Goal: Complete Application Form: Complete application form

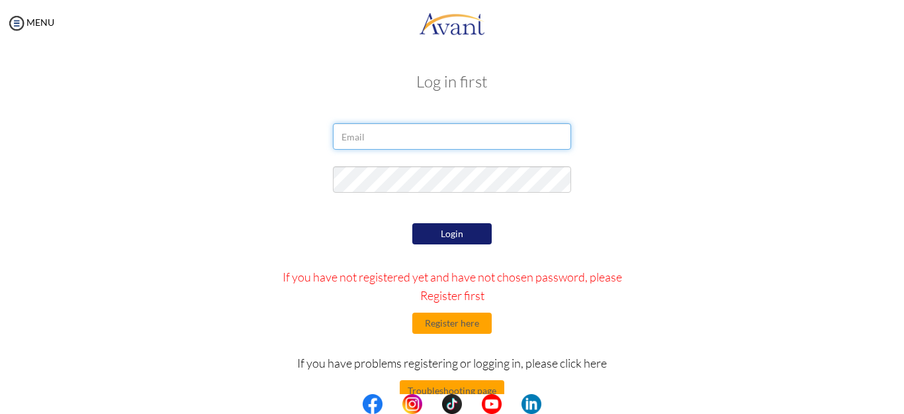
type input "[EMAIL_ADDRESS][DOMAIN_NAME]"
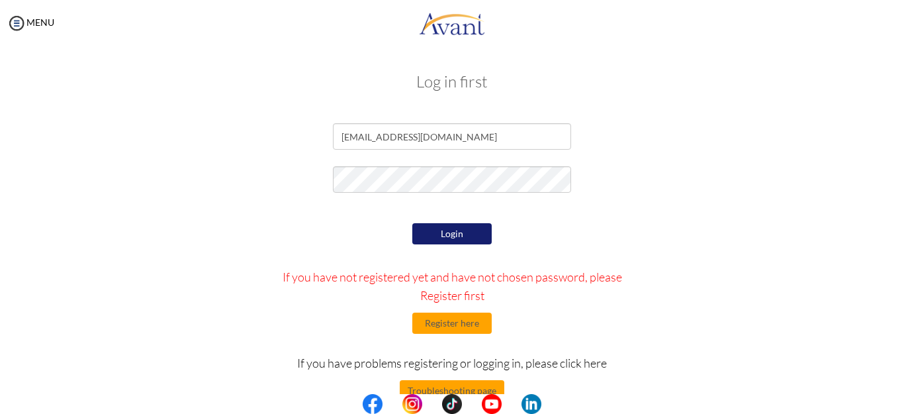
click at [901, 406] on center at bounding box center [452, 404] width 904 height 20
click at [430, 320] on button "Register here" at bounding box center [451, 322] width 79 height 21
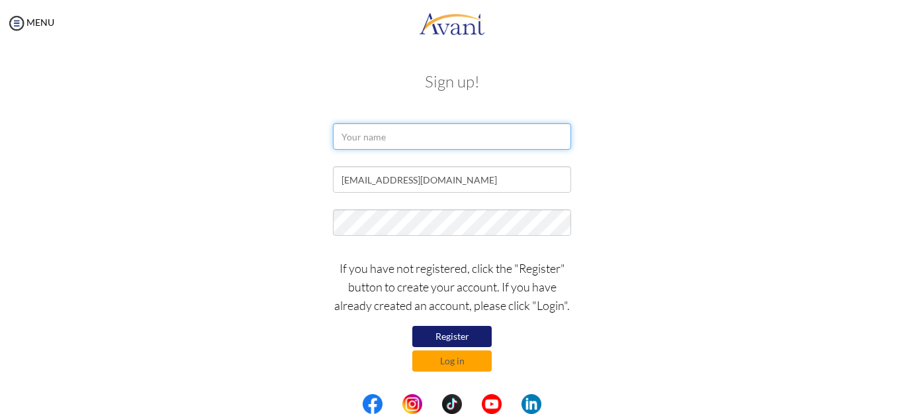
click at [423, 134] on input "text" at bounding box center [452, 136] width 238 height 26
type input "[PERSON_NAME]"
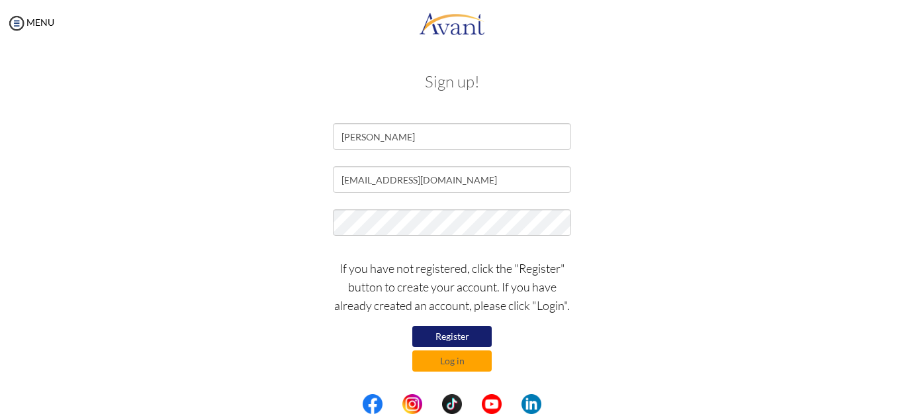
click at [441, 333] on button "Register" at bounding box center [451, 336] width 79 height 21
click at [458, 334] on button "Register" at bounding box center [451, 336] width 79 height 21
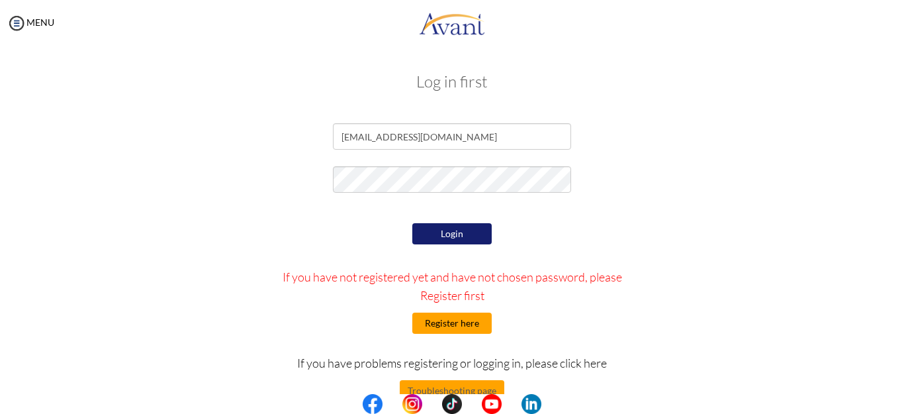
click at [444, 322] on button "Register here" at bounding box center [451, 322] width 79 height 21
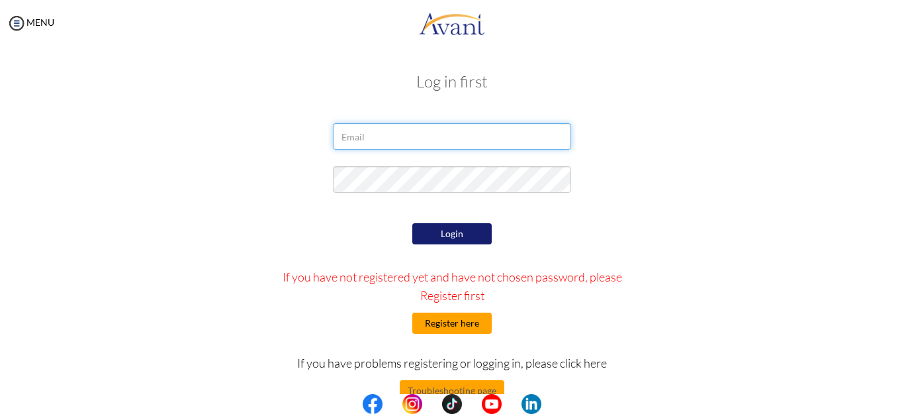
type input "[EMAIL_ADDRESS][DOMAIN_NAME]"
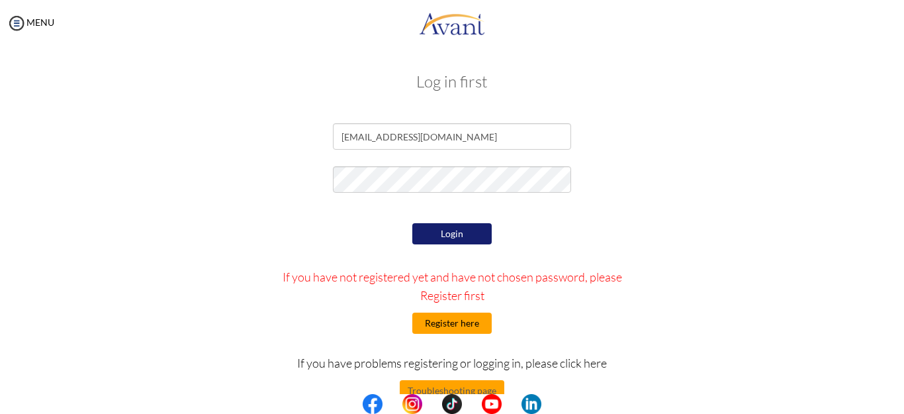
click at [441, 324] on button "Register here" at bounding box center [451, 322] width 79 height 21
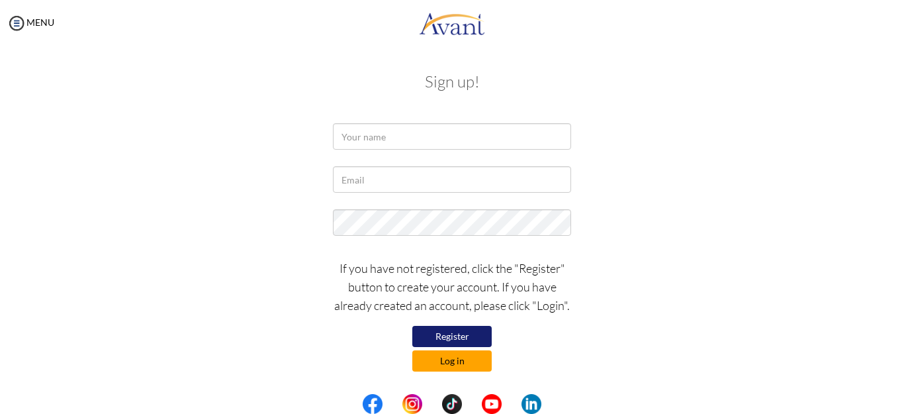
click at [457, 359] on button "Log in" at bounding box center [451, 360] width 79 height 21
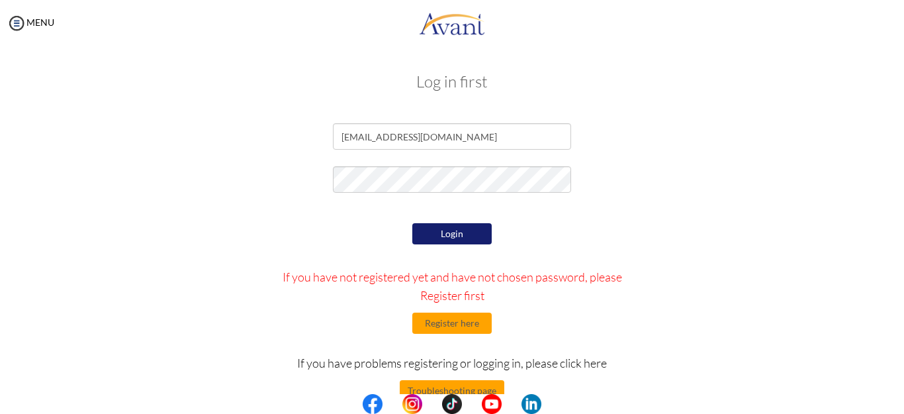
click at [459, 236] on button "Login" at bounding box center [451, 233] width 79 height 21
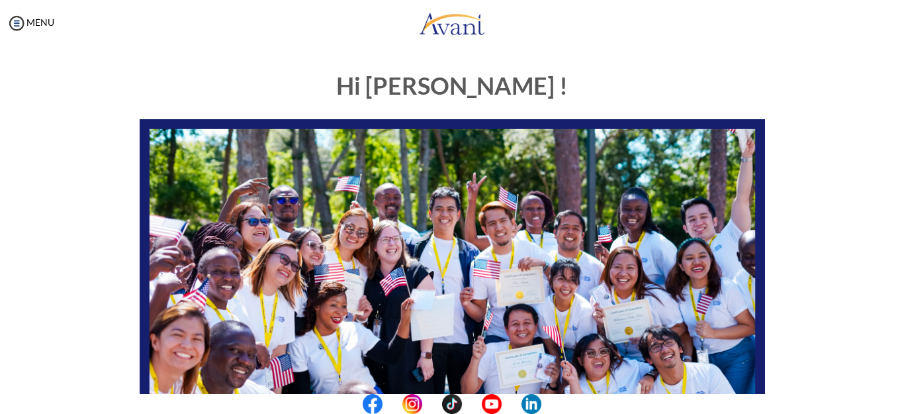
click at [824, 239] on div "Hi [PERSON_NAME] ! START HERE: Avant Video Library My Process My Resources Abou…" at bounding box center [452, 381] width 774 height 643
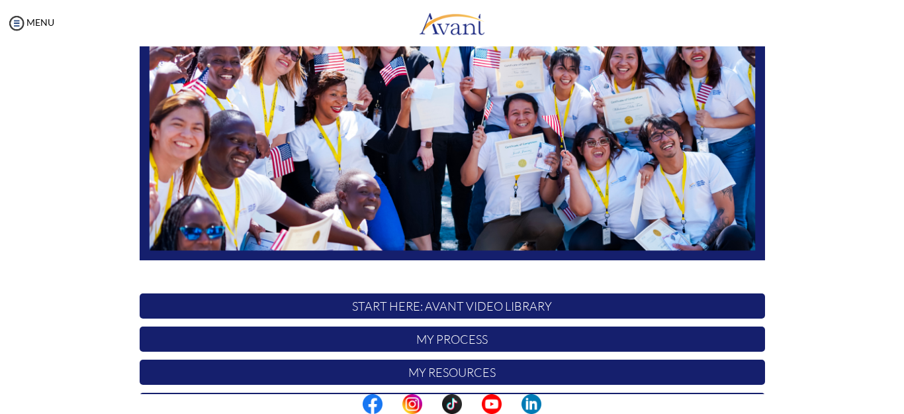
scroll to position [322, 0]
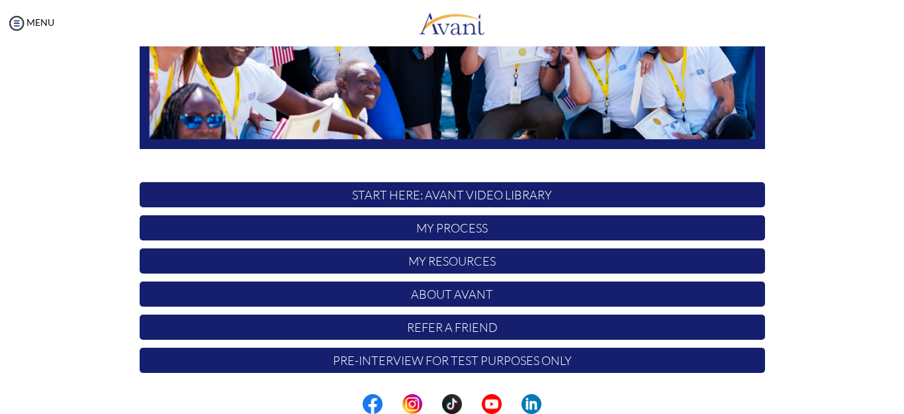
click at [500, 191] on p "START HERE: Avant Video Library" at bounding box center [453, 194] width 626 height 25
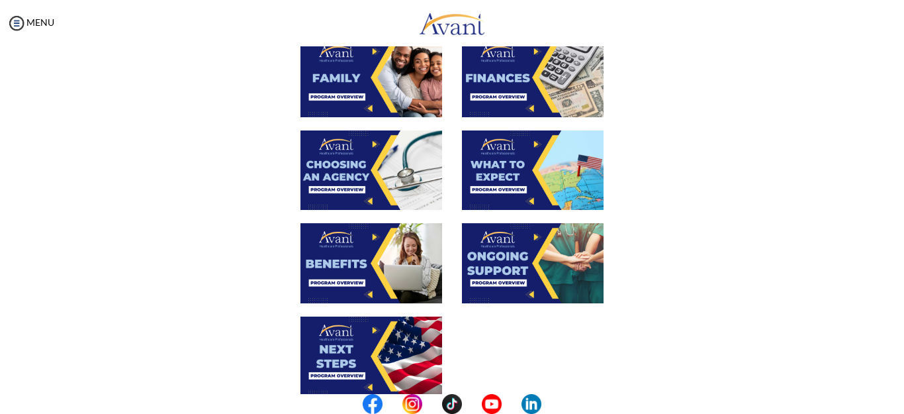
scroll to position [0, 0]
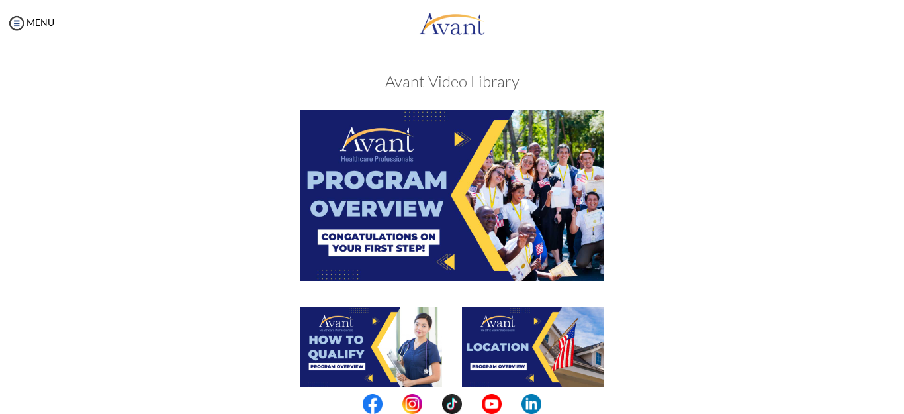
click at [437, 197] on img at bounding box center [452, 195] width 303 height 170
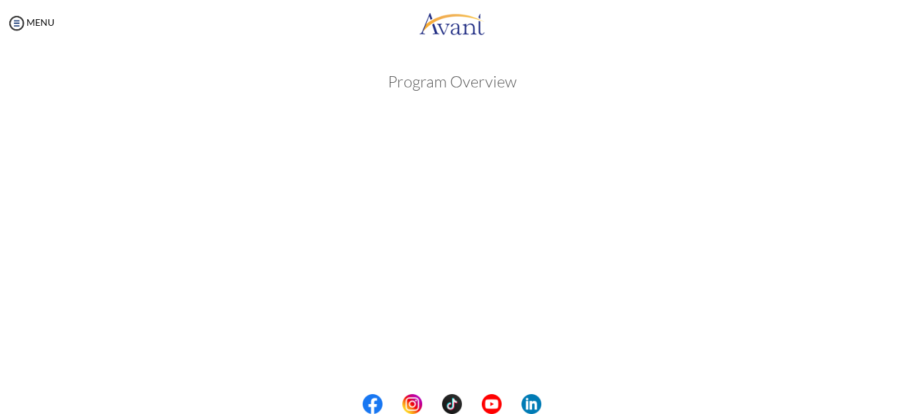
scroll to position [238, 0]
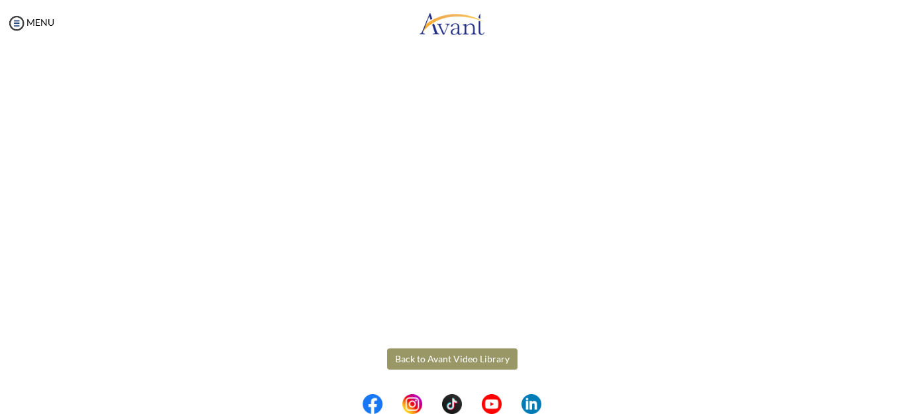
click at [839, 156] on body "Maintenance break. Please come back in 2 hours. MENU My Status What is the next…" at bounding box center [452, 207] width 904 height 414
click at [469, 359] on button "Back to Avant Video Library" at bounding box center [452, 358] width 130 height 21
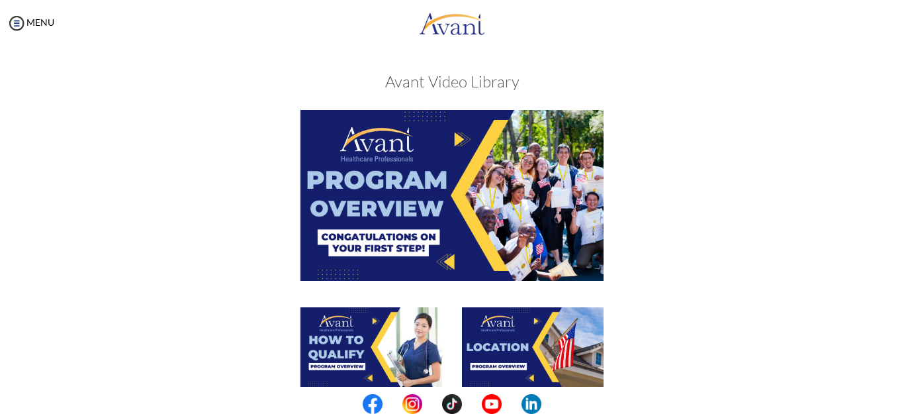
click at [361, 344] on img at bounding box center [372, 346] width 142 height 79
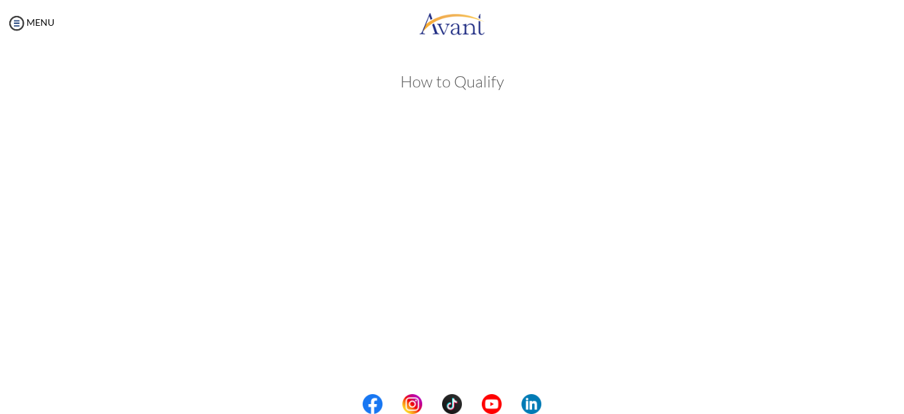
click at [873, 253] on body "Maintenance break. Please come back in 2 hours. MENU My Status What is the next…" at bounding box center [452, 207] width 904 height 414
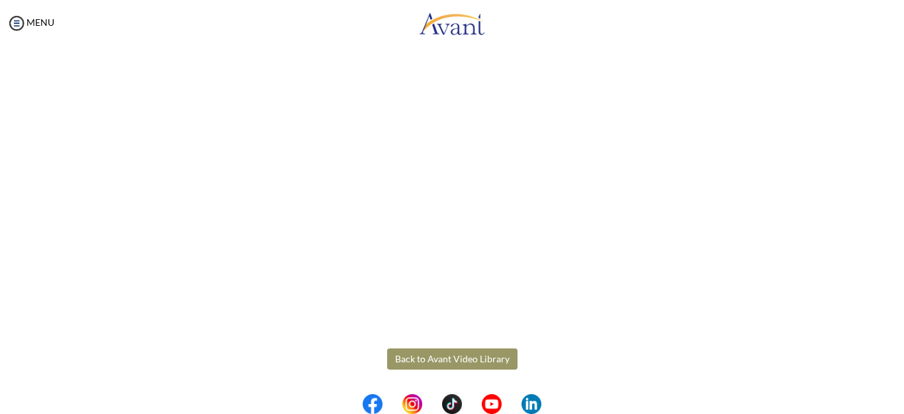
click at [442, 356] on button "Back to Avant Video Library" at bounding box center [452, 358] width 130 height 21
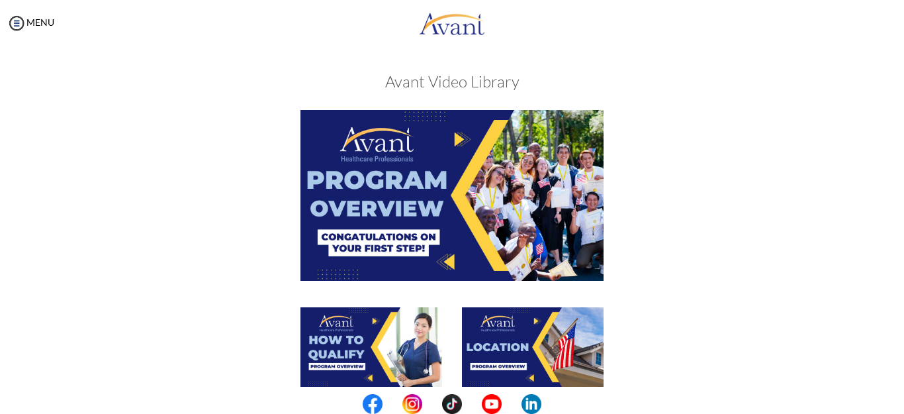
click at [511, 345] on img at bounding box center [533, 346] width 142 height 79
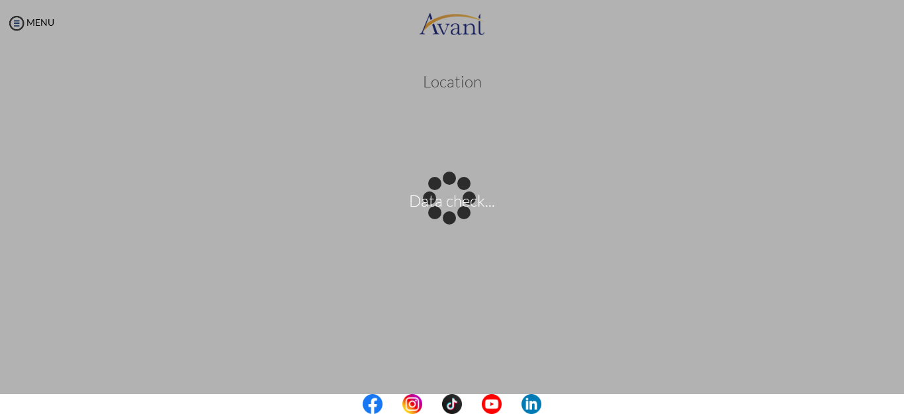
click at [874, 308] on body "Data check... Maintenance break. Please come back in 2 hours. MENU My Status Wh…" at bounding box center [452, 207] width 904 height 414
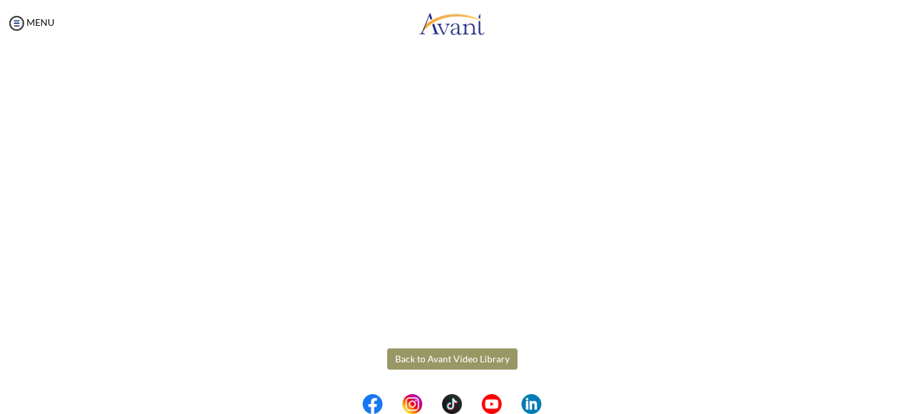
click at [439, 359] on button "Back to Avant Video Library" at bounding box center [452, 358] width 130 height 21
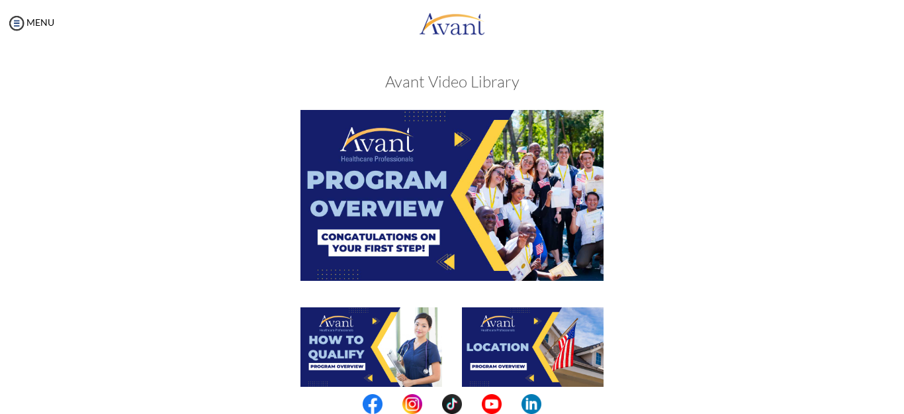
click at [702, 364] on div at bounding box center [452, 353] width 645 height 93
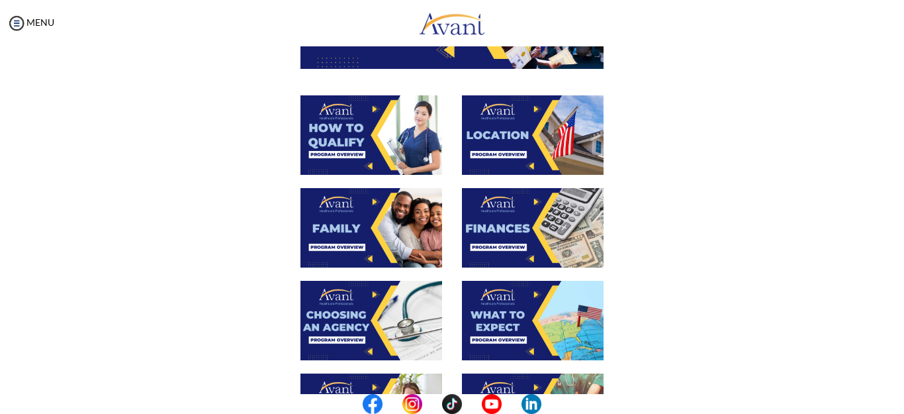
scroll to position [238, 0]
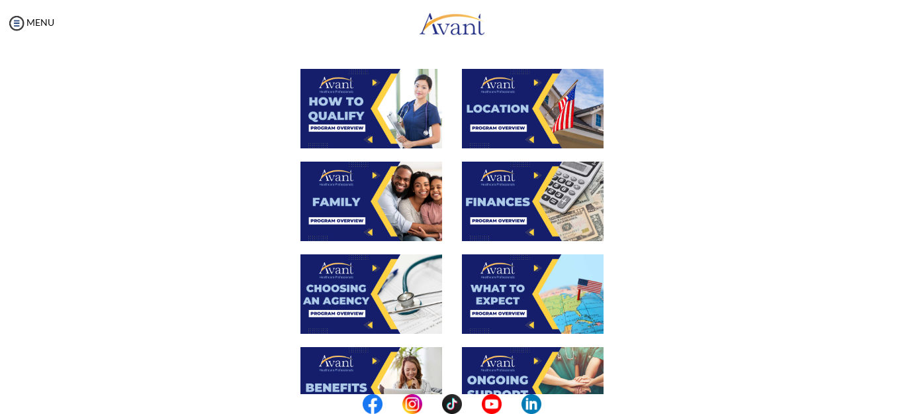
click at [368, 203] on img at bounding box center [372, 201] width 142 height 79
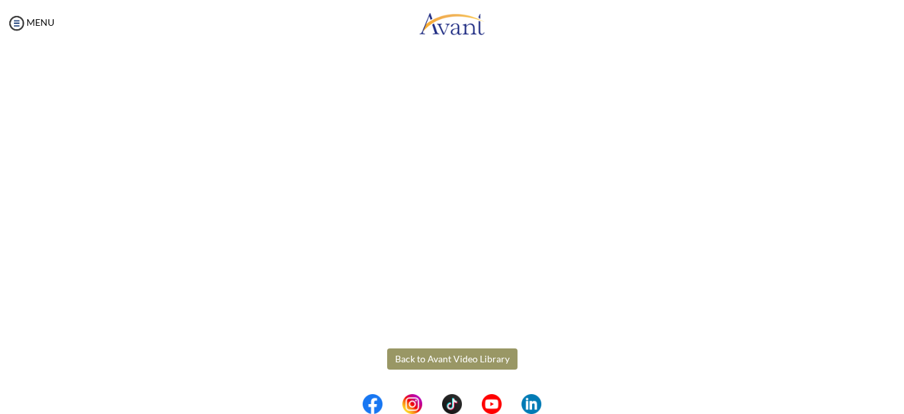
click at [852, 171] on body "Maintenance break. Please come back in 2 hours. MENU My Status What is the next…" at bounding box center [452, 207] width 904 height 414
click at [902, 397] on center at bounding box center [452, 404] width 904 height 20
click at [896, 398] on center at bounding box center [452, 404] width 904 height 20
click at [900, 398] on center at bounding box center [452, 404] width 904 height 20
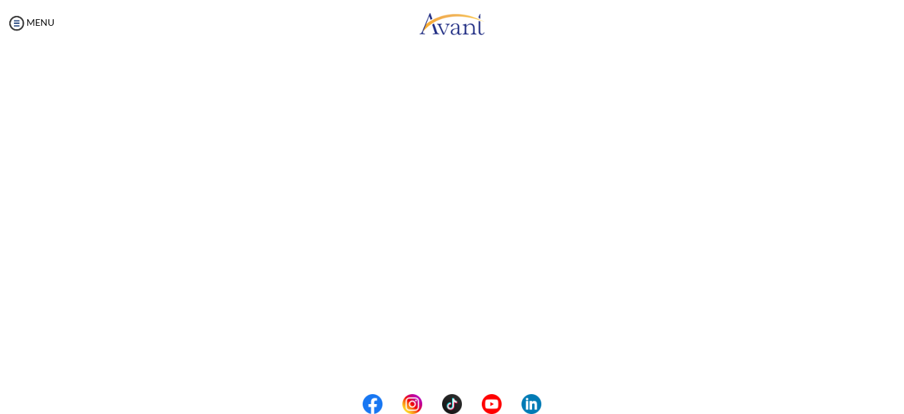
click at [900, 398] on center at bounding box center [452, 404] width 904 height 20
click at [875, 385] on div "Family Back to Avant Video Library" at bounding box center [452, 196] width 878 height 766
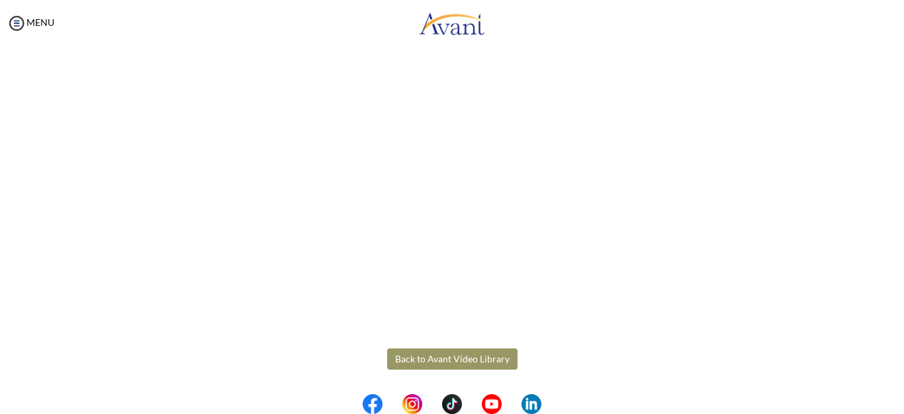
click at [473, 355] on button "Back to Avant Video Library" at bounding box center [452, 358] width 130 height 21
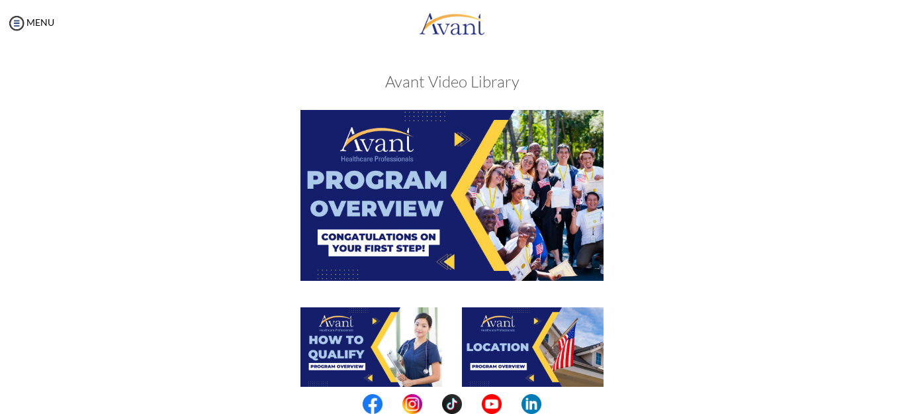
click at [711, 340] on div at bounding box center [452, 353] width 645 height 93
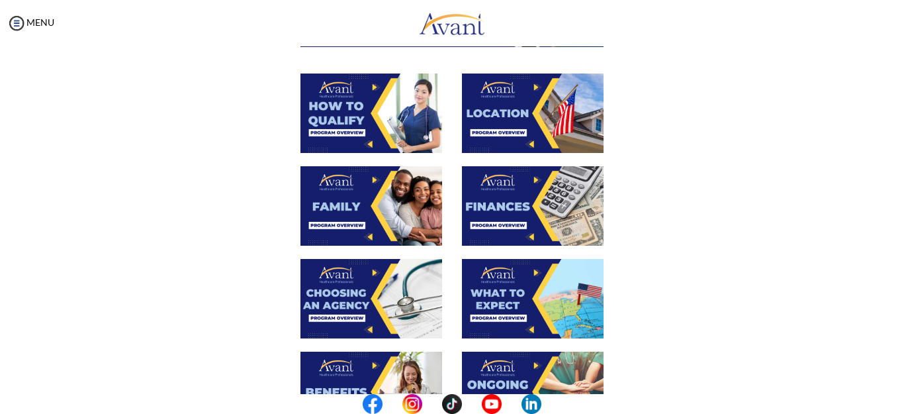
scroll to position [232, 0]
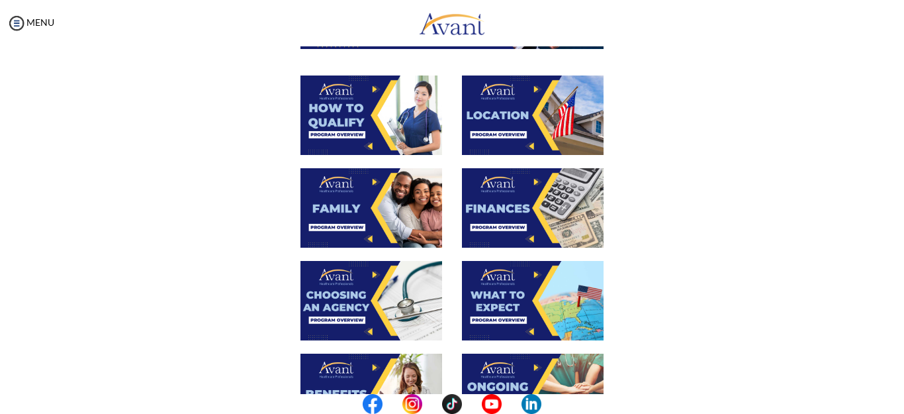
click at [509, 211] on img at bounding box center [533, 207] width 142 height 79
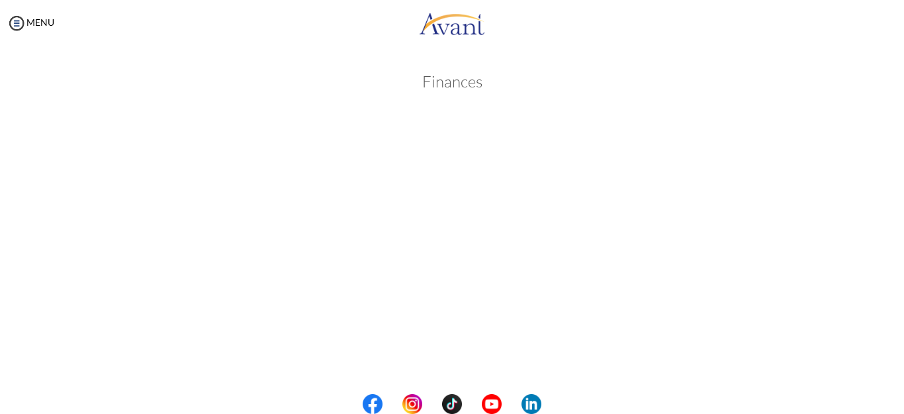
scroll to position [238, 0]
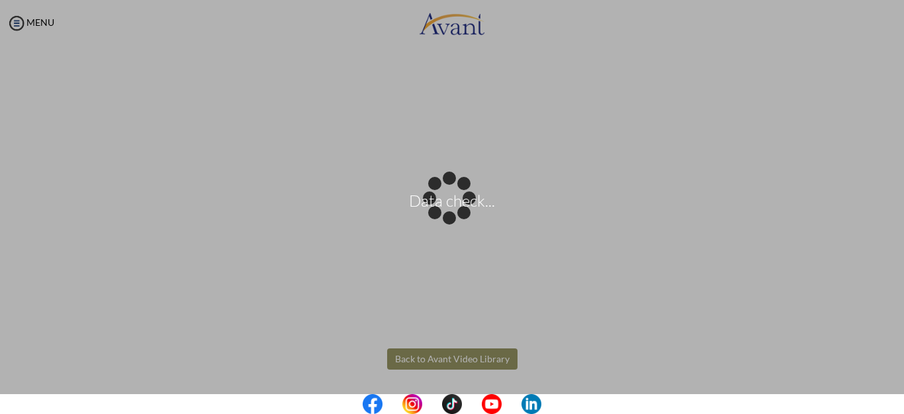
click at [432, 358] on body "Data check... Maintenance break. Please come back in 2 hours. MENU My Status Wh…" at bounding box center [452, 207] width 904 height 414
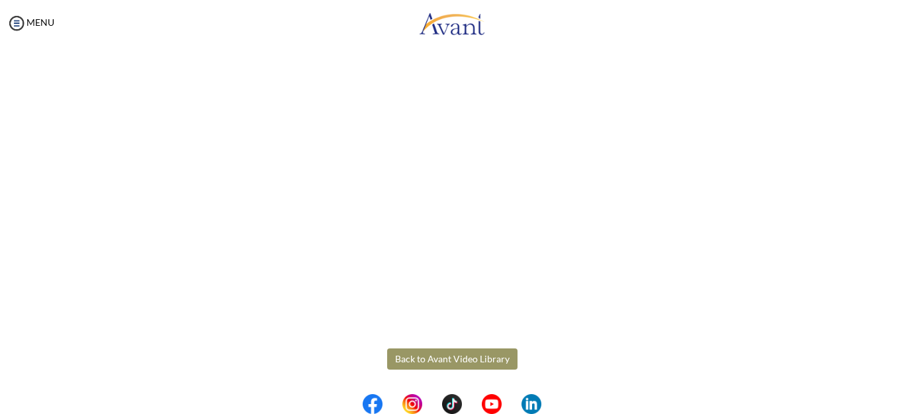
click at [438, 355] on button "Back to Avant Video Library" at bounding box center [452, 358] width 130 height 21
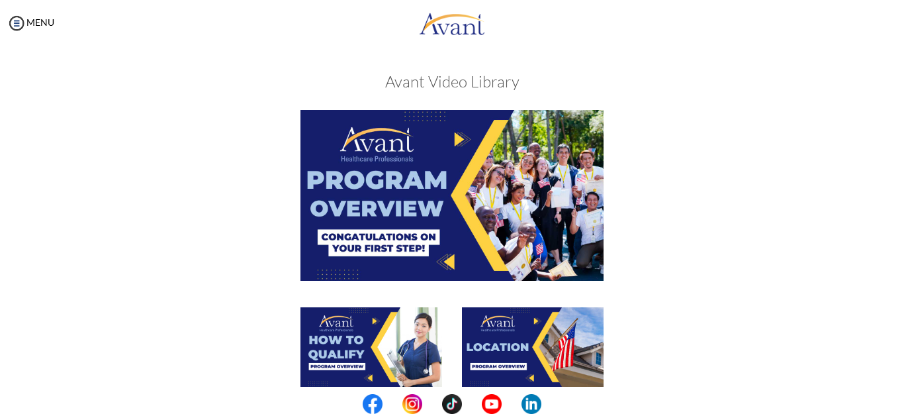
scroll to position [362, 0]
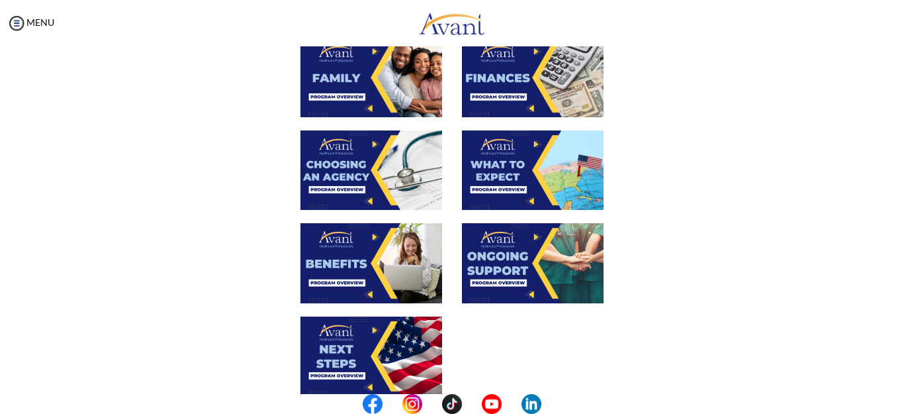
click at [343, 168] on img at bounding box center [372, 169] width 142 height 79
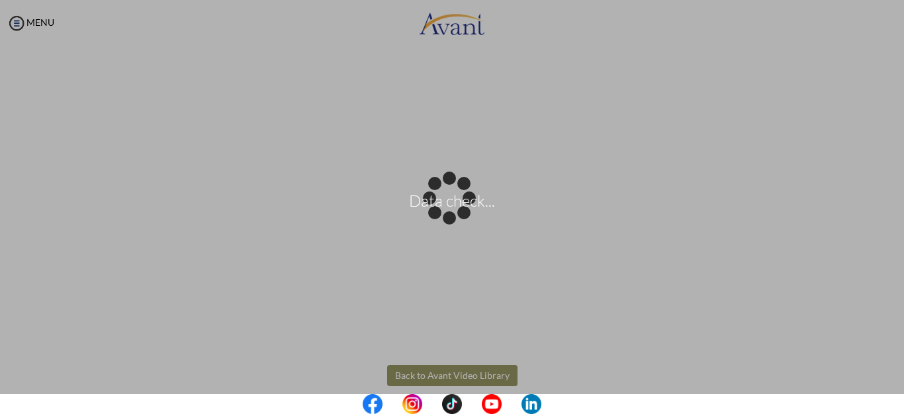
click at [889, 154] on body "Data check... Maintenance break. Please come back in 2 hours. MENU My Status Wh…" at bounding box center [452, 207] width 904 height 414
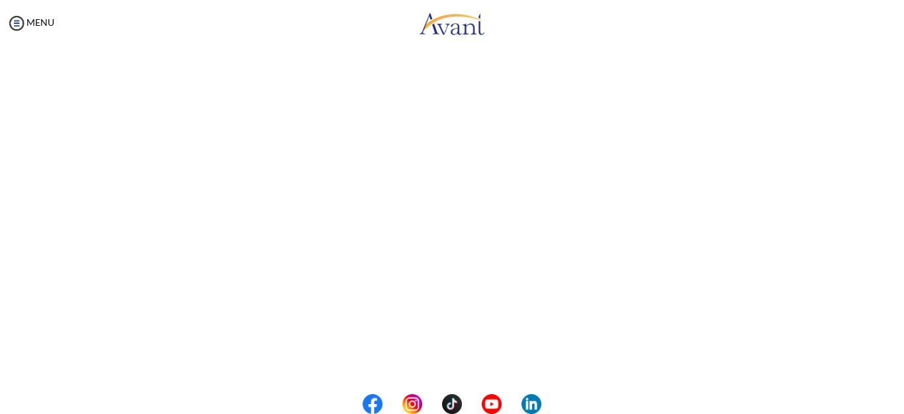
scroll to position [283, 0]
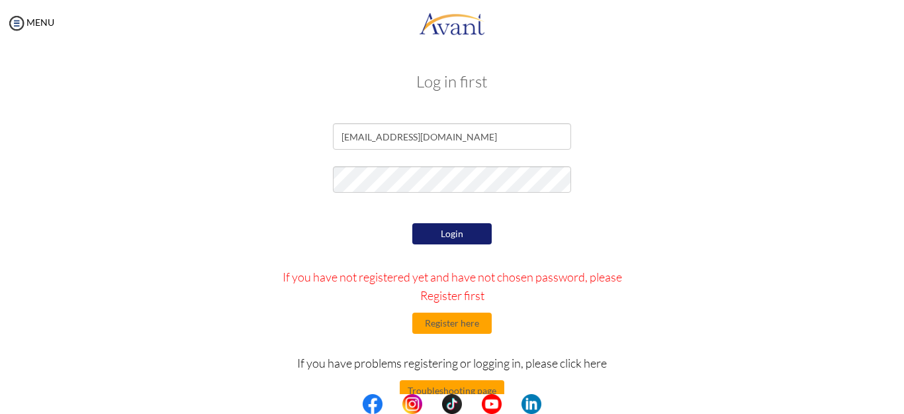
click at [441, 234] on button "Login" at bounding box center [451, 233] width 79 height 21
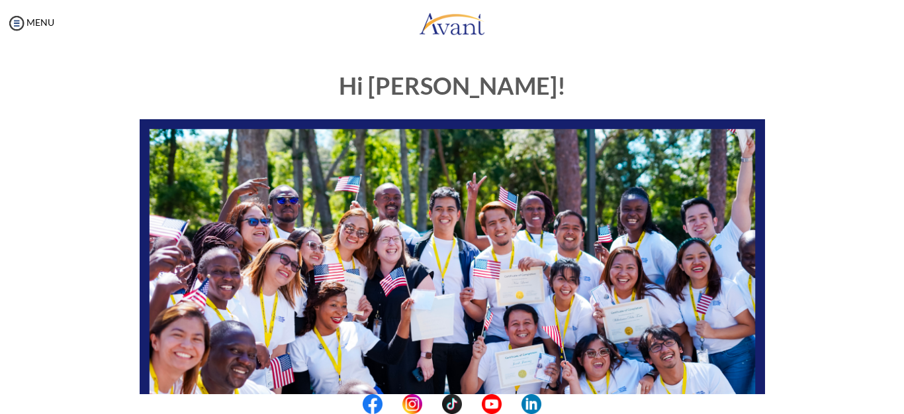
scroll to position [322, 0]
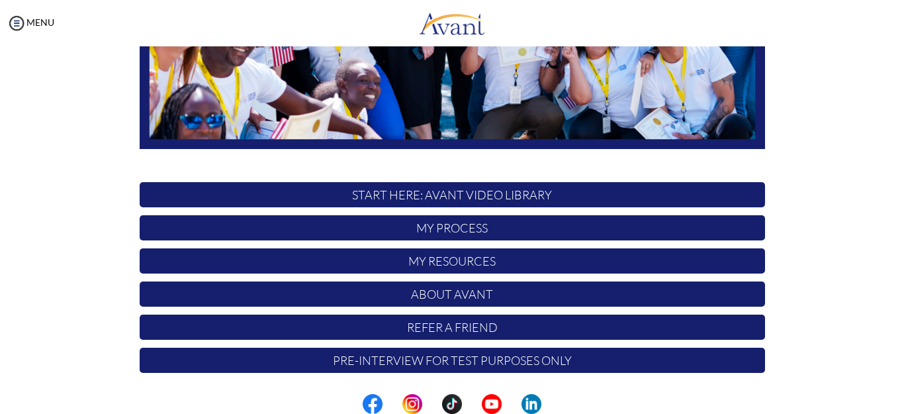
click at [447, 195] on p "START HERE: Avant Video Library" at bounding box center [453, 194] width 626 height 25
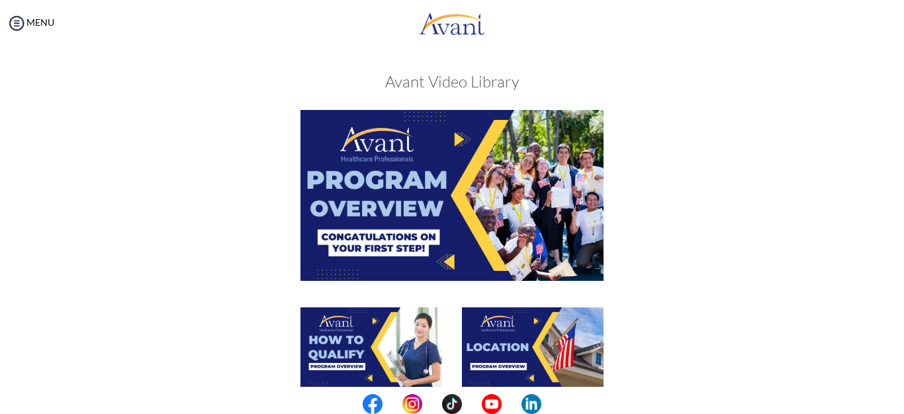
scroll to position [362, 0]
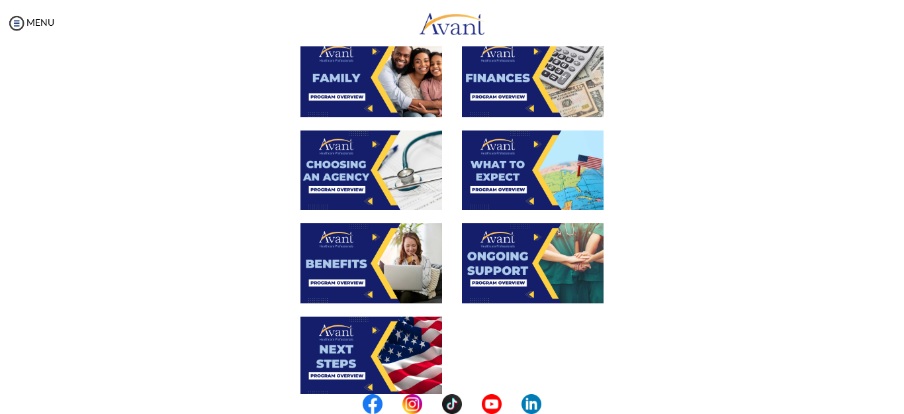
click at [372, 183] on img at bounding box center [372, 169] width 142 height 79
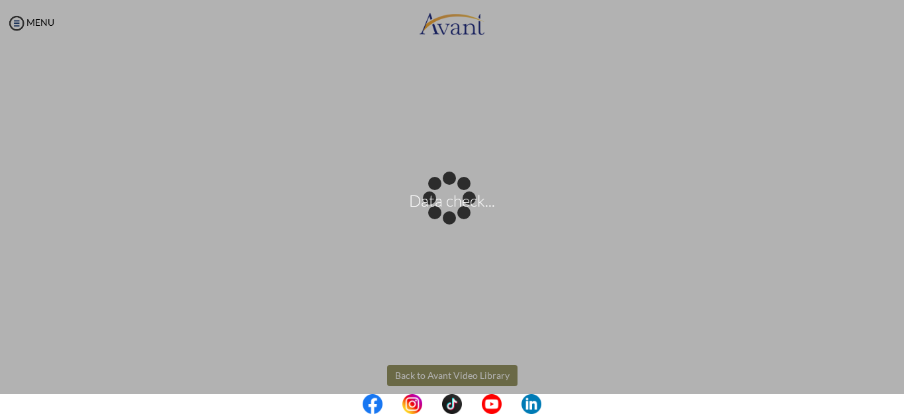
click at [422, 374] on body "Data check... Maintenance break. Please come back in 2 hours. MENU My Status Wh…" at bounding box center [452, 207] width 904 height 414
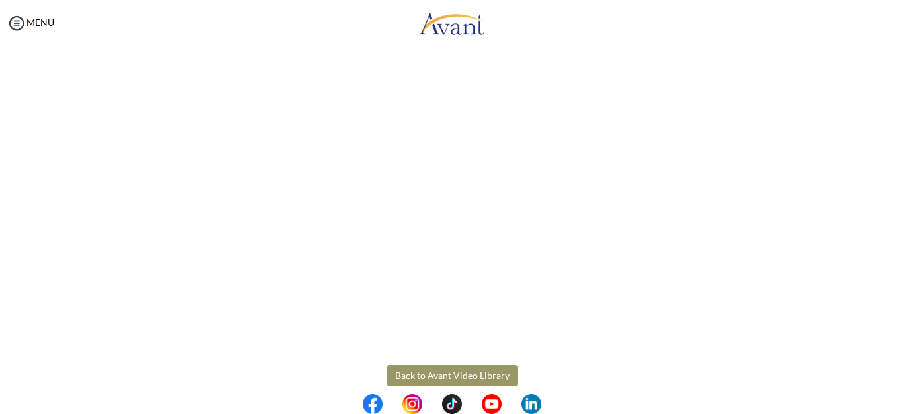
click at [449, 374] on button "Back to Avant Video Library" at bounding box center [452, 375] width 130 height 21
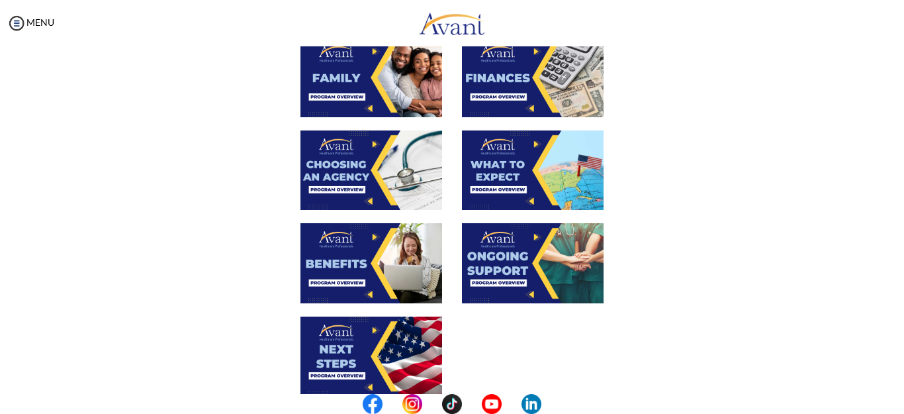
click at [509, 169] on img at bounding box center [533, 169] width 142 height 79
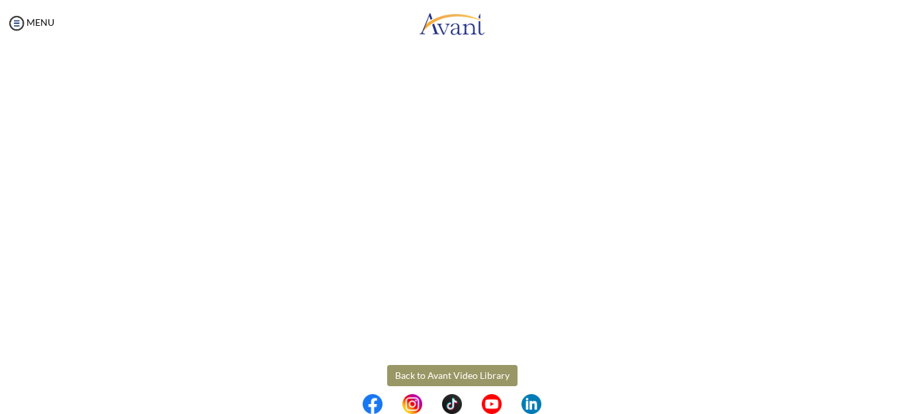
click at [423, 372] on body "Maintenance break. Please come back in 2 hours. MENU My Status What is the next…" at bounding box center [452, 207] width 904 height 414
click at [467, 373] on body "Maintenance break. Please come back in 2 hours. MENU My Status What is the next…" at bounding box center [452, 207] width 904 height 414
click at [460, 375] on button "Back to Avant Video Library" at bounding box center [452, 375] width 130 height 21
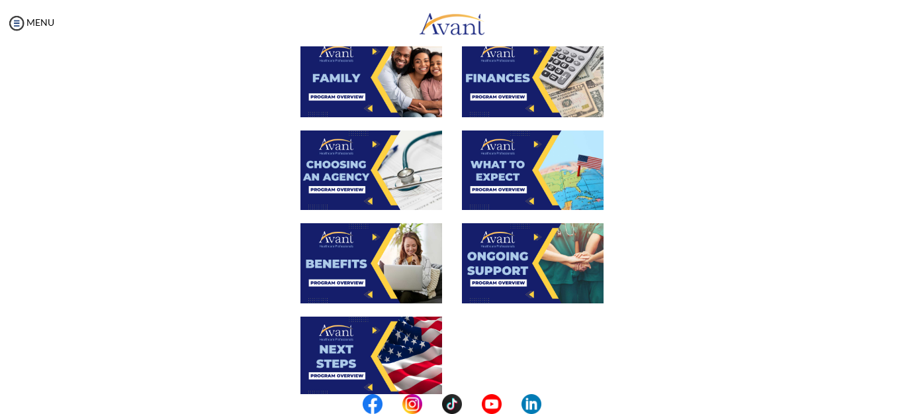
click at [350, 260] on img at bounding box center [372, 262] width 142 height 79
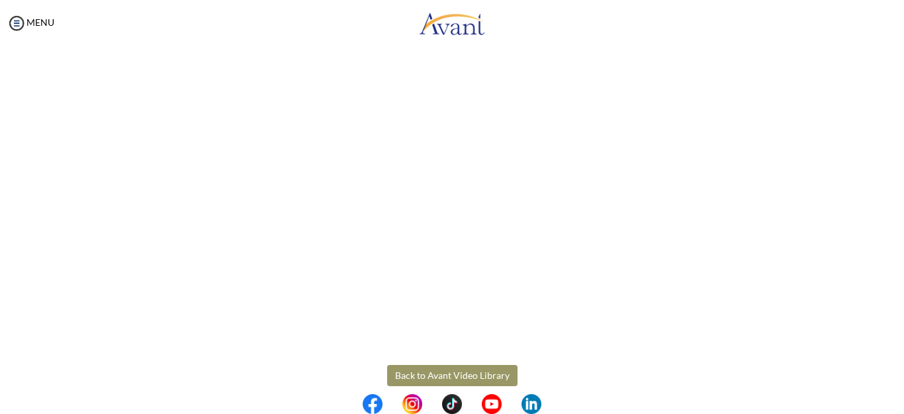
click at [464, 373] on body "Maintenance break. Please come back in 2 hours. MENU My Status What is the next…" at bounding box center [452, 207] width 904 height 414
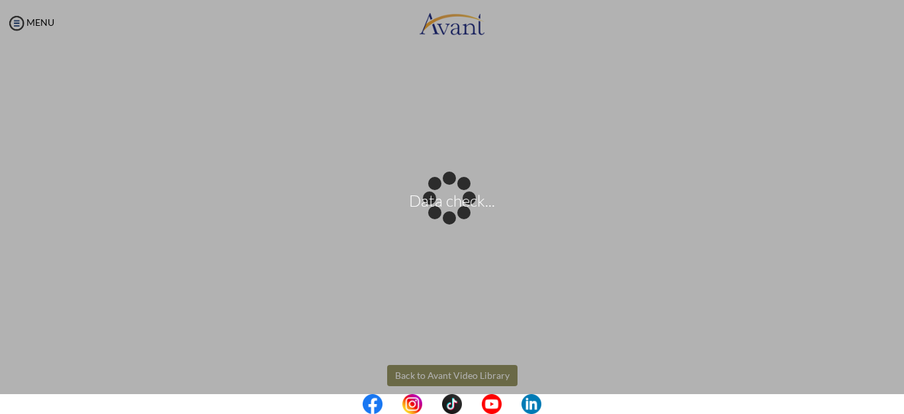
click at [452, 373] on body "Data check... Maintenance break. Please come back in 2 hours. MENU My Status Wh…" at bounding box center [452, 207] width 904 height 414
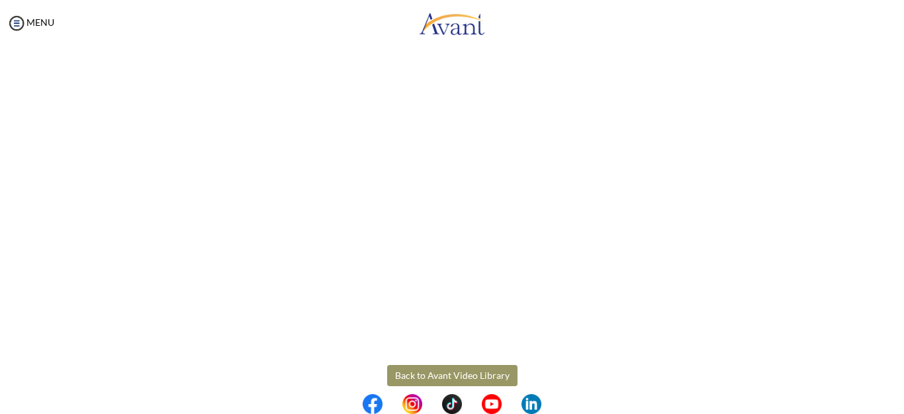
click at [465, 373] on button "Back to Avant Video Library" at bounding box center [452, 375] width 130 height 21
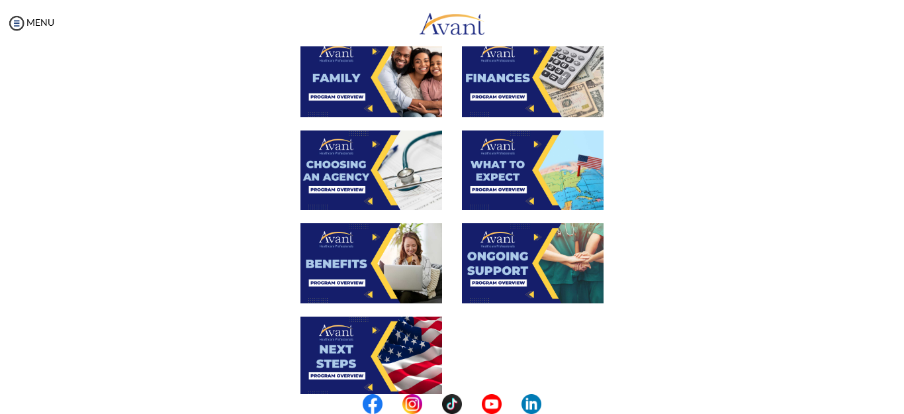
click at [525, 248] on img at bounding box center [533, 262] width 142 height 79
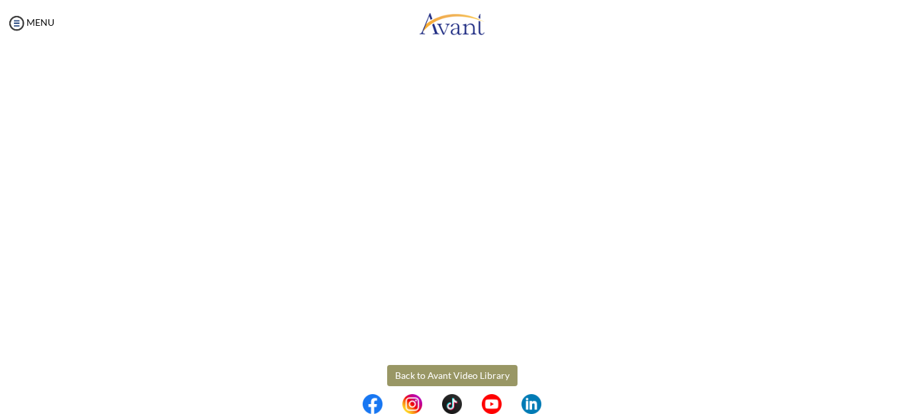
click at [466, 375] on body "Maintenance break. Please come back in 2 hours. MENU My Status What is the next…" at bounding box center [452, 207] width 904 height 414
click at [458, 373] on button "Back to Avant Video Library" at bounding box center [452, 375] width 130 height 21
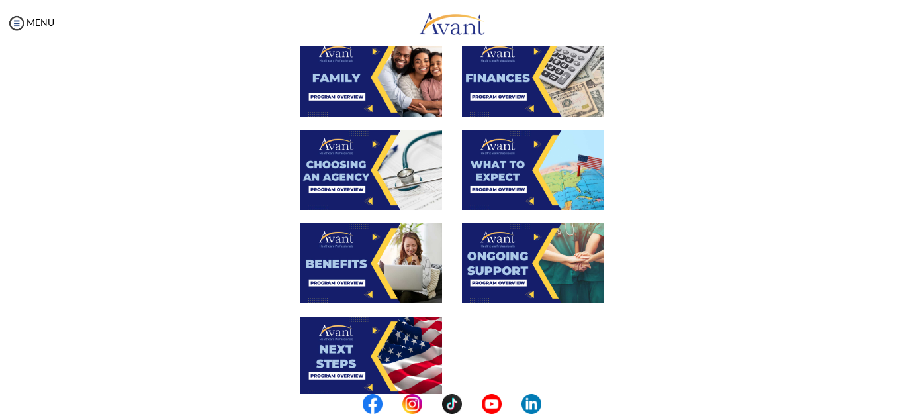
scroll to position [496, 0]
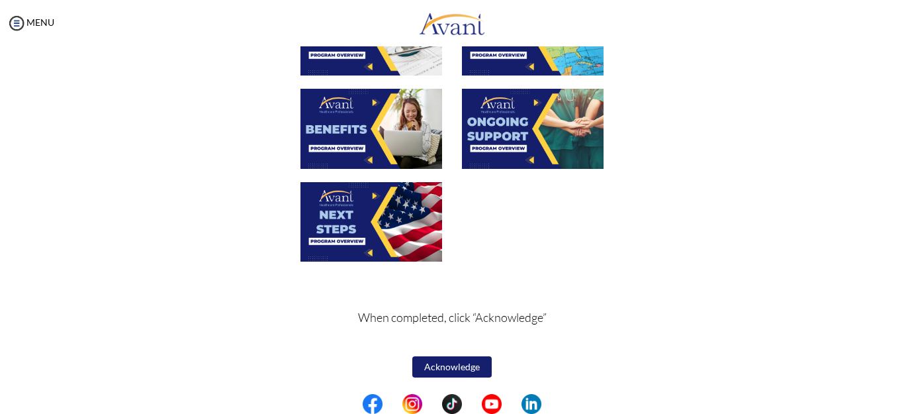
click at [351, 218] on img at bounding box center [372, 221] width 142 height 79
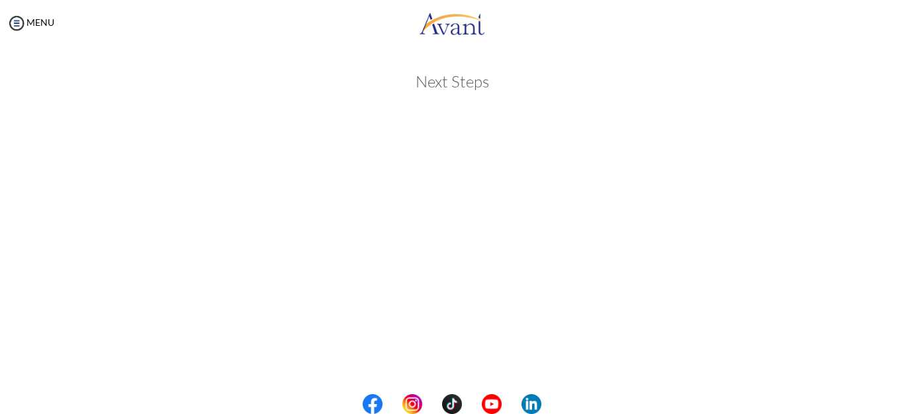
scroll to position [362, 0]
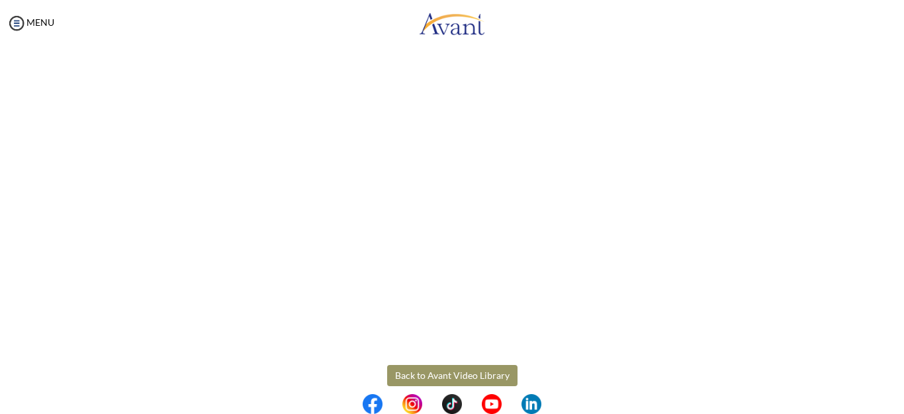
click at [440, 373] on body "Maintenance break. Please come back in 2 hours. MENU My Status What is the next…" at bounding box center [452, 207] width 904 height 414
click at [443, 373] on button "Back to Avant Video Library" at bounding box center [452, 375] width 130 height 21
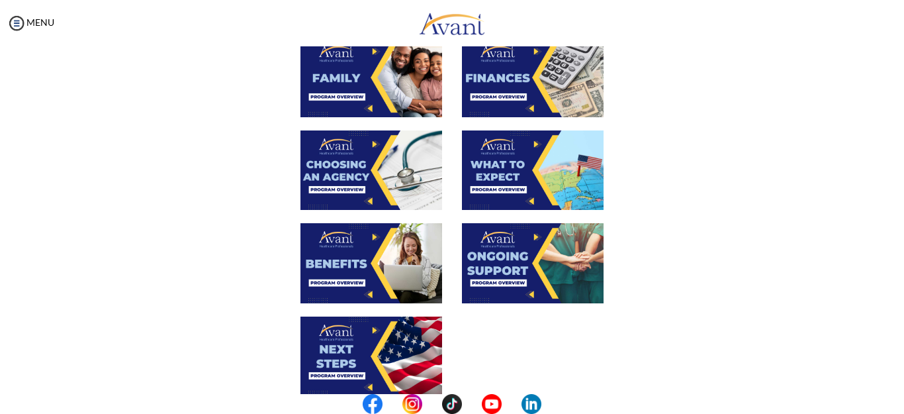
click at [903, 406] on center at bounding box center [452, 404] width 904 height 20
click at [902, 406] on center at bounding box center [452, 404] width 904 height 20
click at [899, 406] on center at bounding box center [452, 404] width 904 height 20
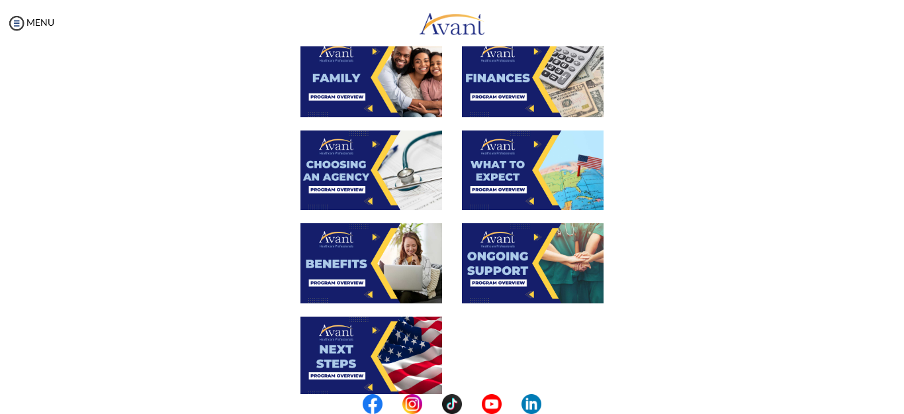
click at [899, 406] on center at bounding box center [452, 404] width 904 height 20
click at [898, 400] on center at bounding box center [452, 404] width 904 height 20
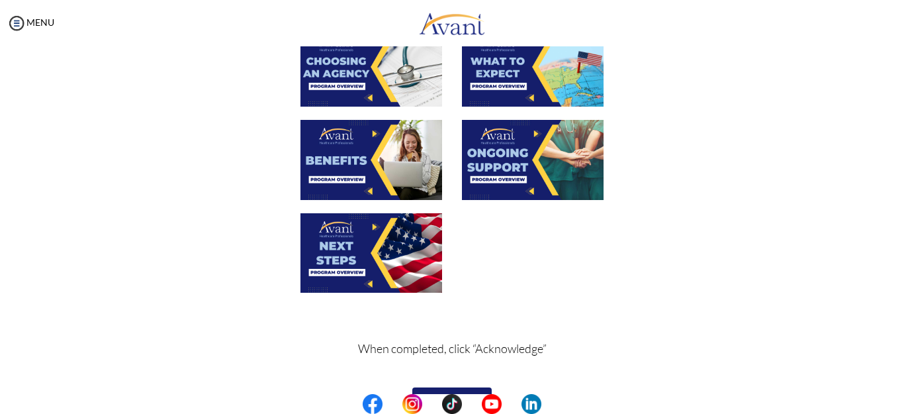
scroll to position [496, 0]
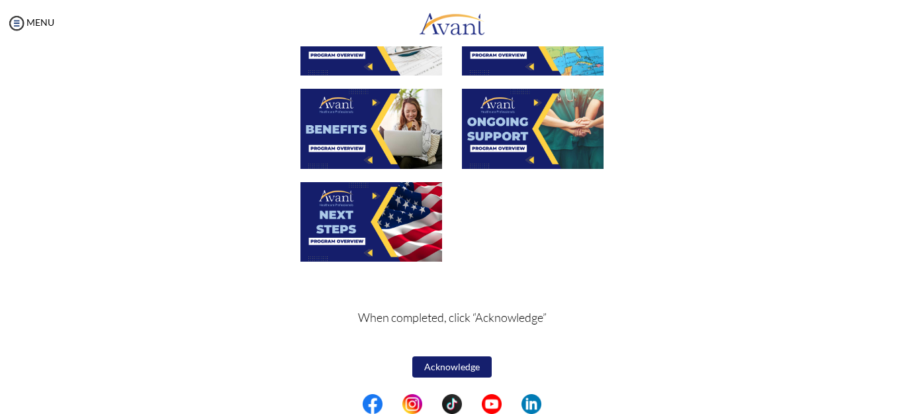
click at [445, 365] on button "Acknowledge" at bounding box center [451, 366] width 79 height 21
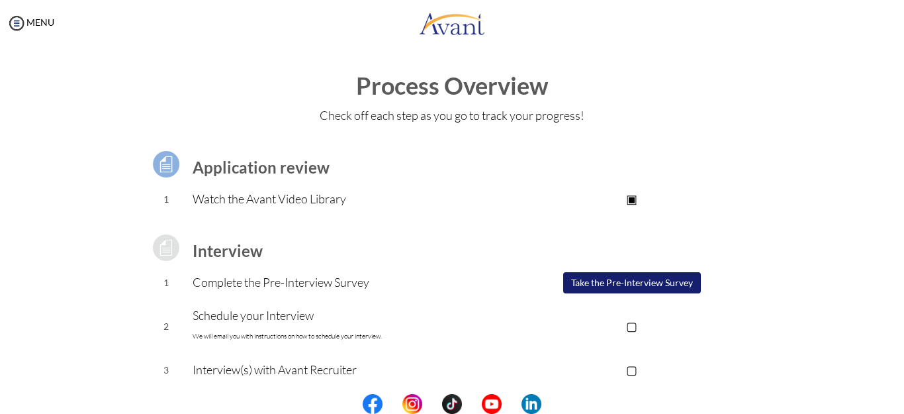
click at [657, 280] on button "Take the Pre-Interview Survey" at bounding box center [632, 282] width 138 height 21
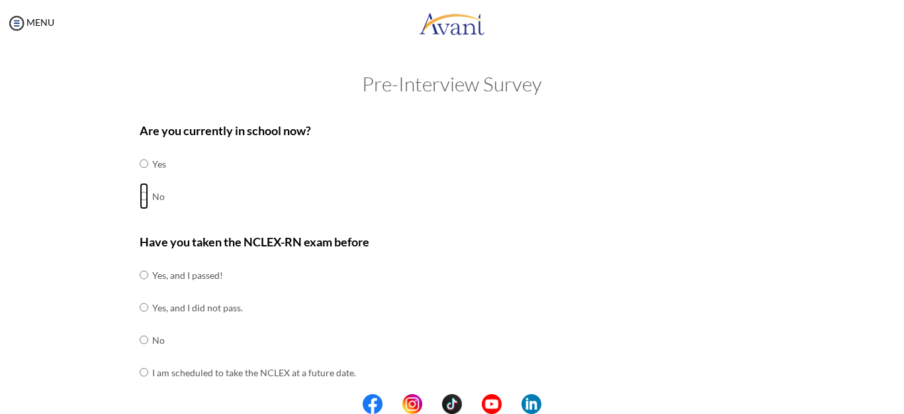
click at [140, 194] on input "radio" at bounding box center [144, 196] width 9 height 26
radio input "true"
click at [140, 338] on input "radio" at bounding box center [144, 339] width 9 height 26
radio input "true"
click at [140, 359] on input "radio" at bounding box center [144, 372] width 9 height 26
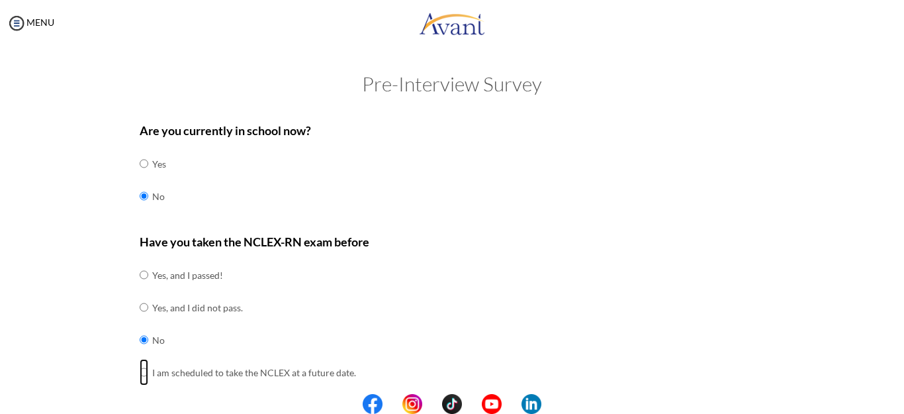
radio input "true"
click at [140, 340] on input "radio" at bounding box center [144, 339] width 9 height 26
radio input "true"
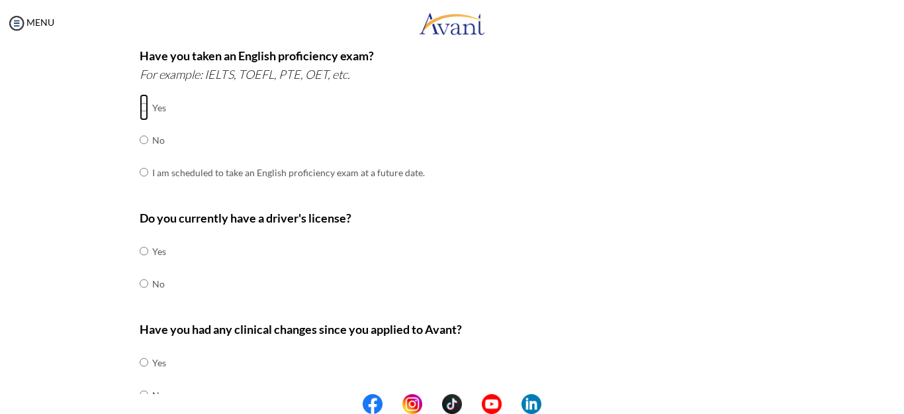
click at [140, 107] on input "radio" at bounding box center [144, 107] width 9 height 26
radio input "true"
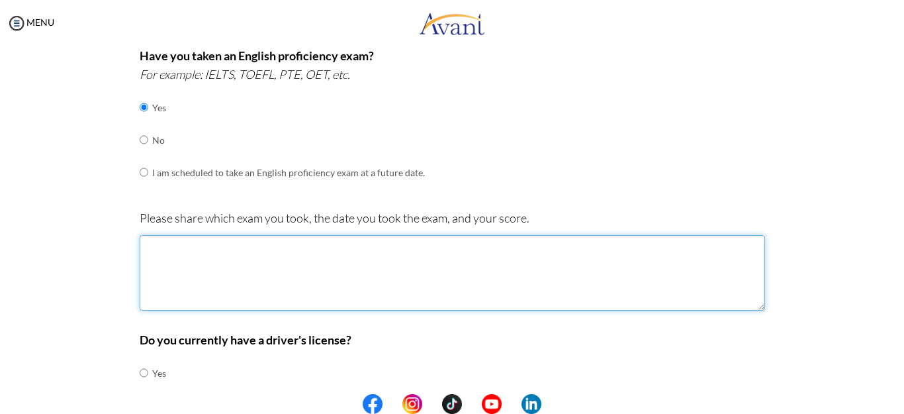
click at [177, 258] on textarea at bounding box center [453, 272] width 626 height 75
click at [161, 260] on textarea "IELTS S7.0 L 8.5" at bounding box center [453, 272] width 626 height 75
click at [195, 260] on textarea "IELTS S7.0 L 8.5" at bounding box center [453, 272] width 626 height 75
click at [187, 244] on textarea "IELTS S7.0 L 8.5 R 7.0 W6.5 OVERALL 7.5" at bounding box center [453, 272] width 626 height 75
type textarea "IELTS on 06/02/2021 S7.0 L 8.5 R 7.0 W6.5 OVERALL 7.5"
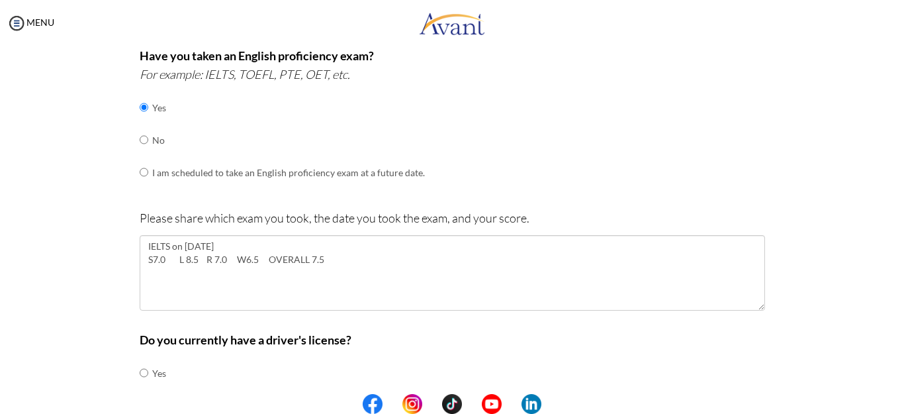
click at [899, 402] on center at bounding box center [452, 404] width 904 height 20
click at [895, 397] on center at bounding box center [452, 404] width 904 height 20
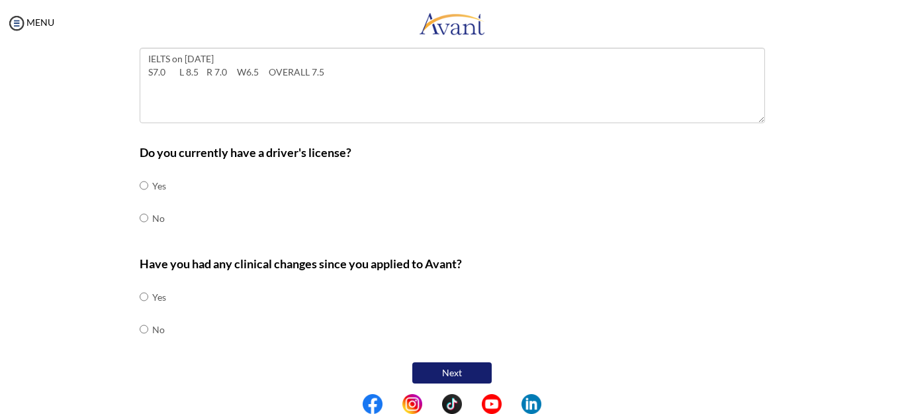
scroll to position [555, 0]
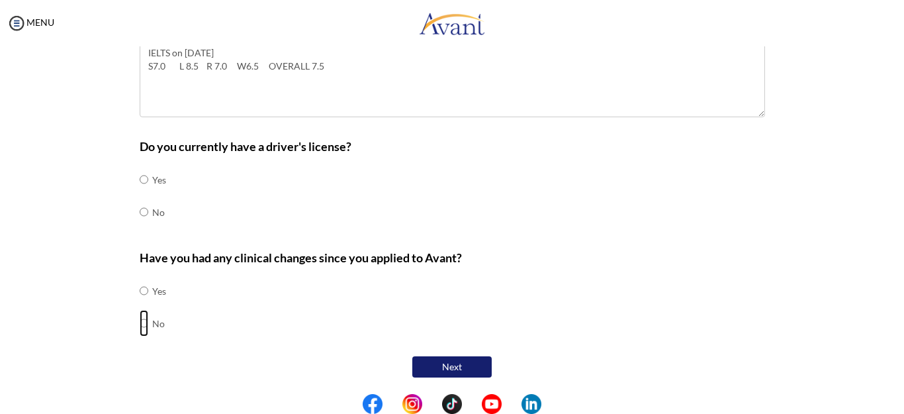
click at [140, 322] on input "radio" at bounding box center [144, 323] width 9 height 26
radio input "true"
click at [140, 179] on input "radio" at bounding box center [144, 179] width 9 height 26
radio input "true"
click at [140, 212] on input "radio" at bounding box center [144, 212] width 9 height 26
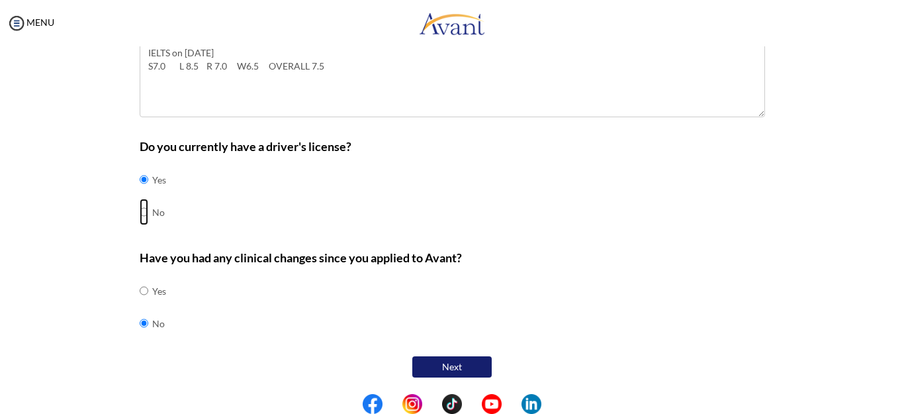
radio input "true"
click at [451, 369] on button "Next" at bounding box center [451, 366] width 79 height 21
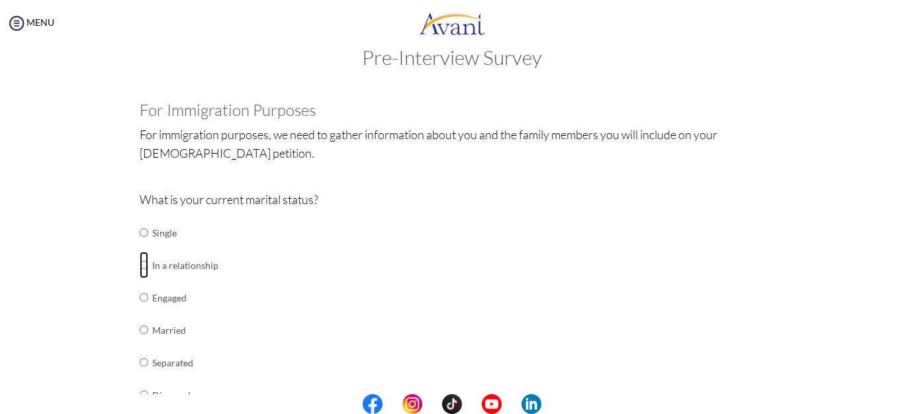
click at [140, 262] on input "radio" at bounding box center [144, 265] width 9 height 26
radio input "true"
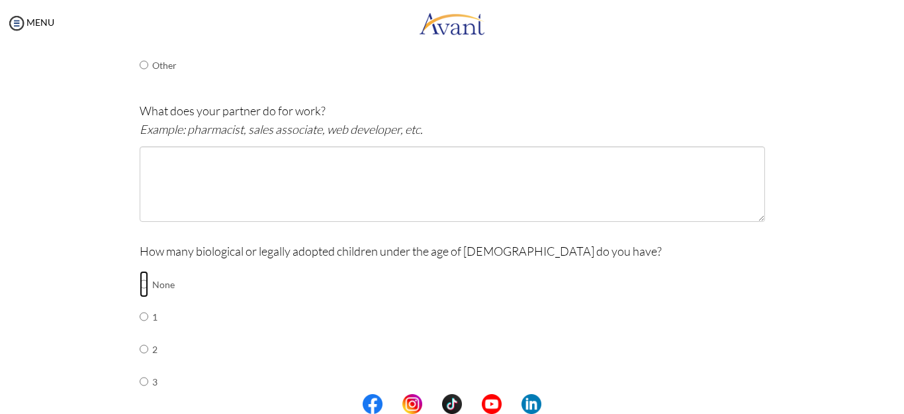
click at [140, 283] on input "radio" at bounding box center [144, 284] width 9 height 26
radio input "true"
click at [900, 400] on center at bounding box center [452, 404] width 904 height 20
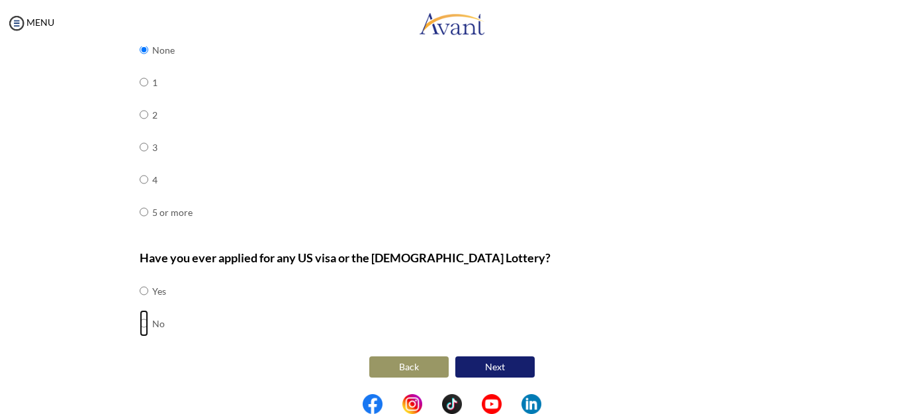
click at [140, 322] on input "radio" at bounding box center [144, 323] width 9 height 26
radio input "true"
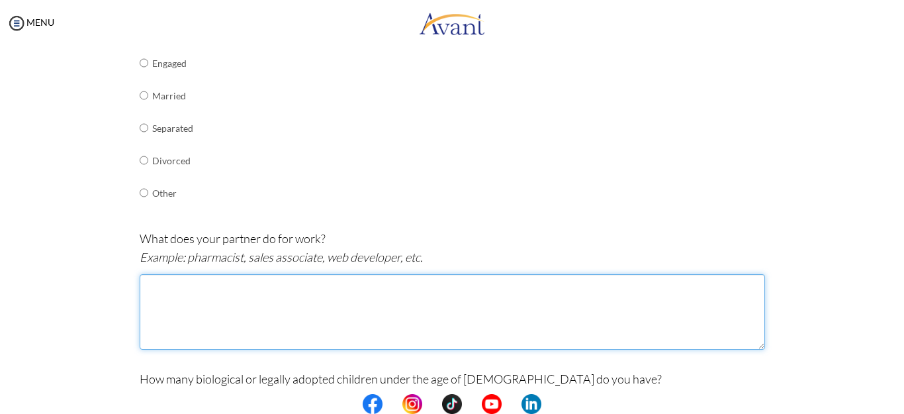
click at [192, 289] on textarea at bounding box center [453, 311] width 626 height 75
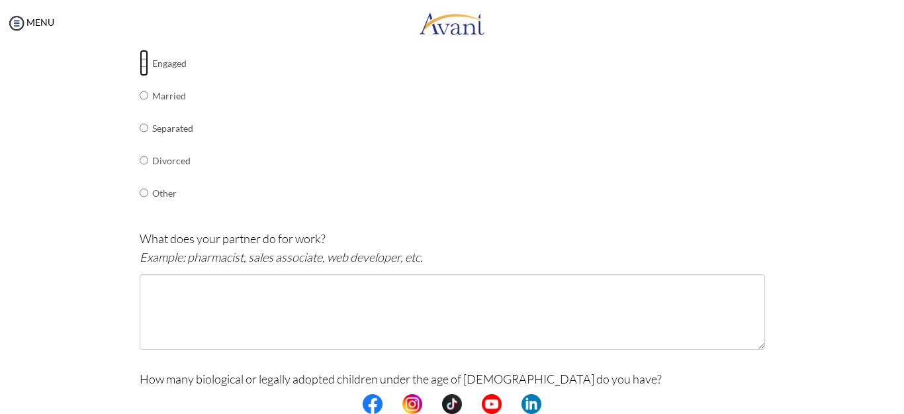
click at [140, 62] on input "radio" at bounding box center [144, 63] width 9 height 26
radio input "true"
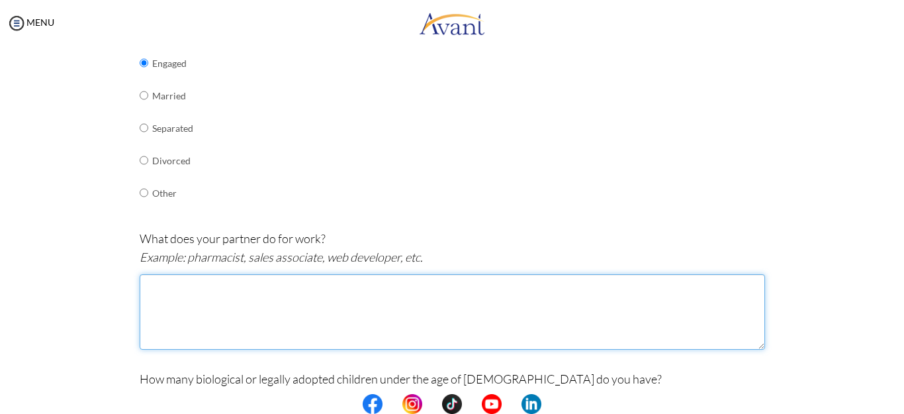
click at [154, 284] on textarea at bounding box center [453, 311] width 626 height 75
type textarea "Heathcare support worker But he has a Bachelors Degree in Sociology"
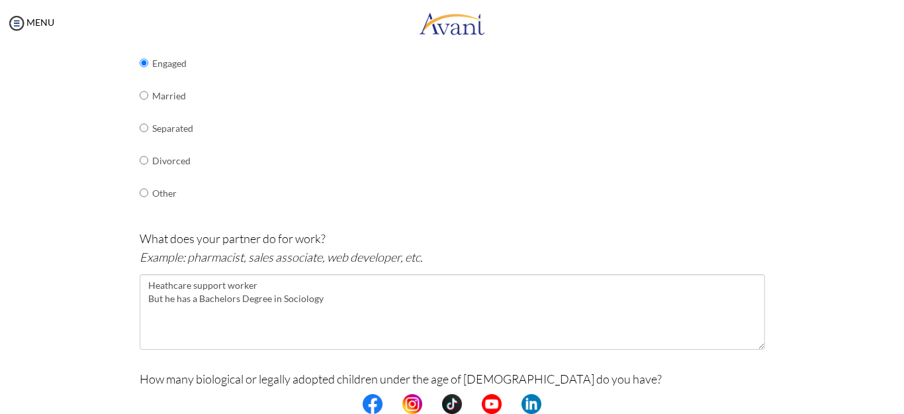
click at [391, 185] on div "What is your current marital status? Single In a relationship Engaged Married S…" at bounding box center [453, 89] width 626 height 267
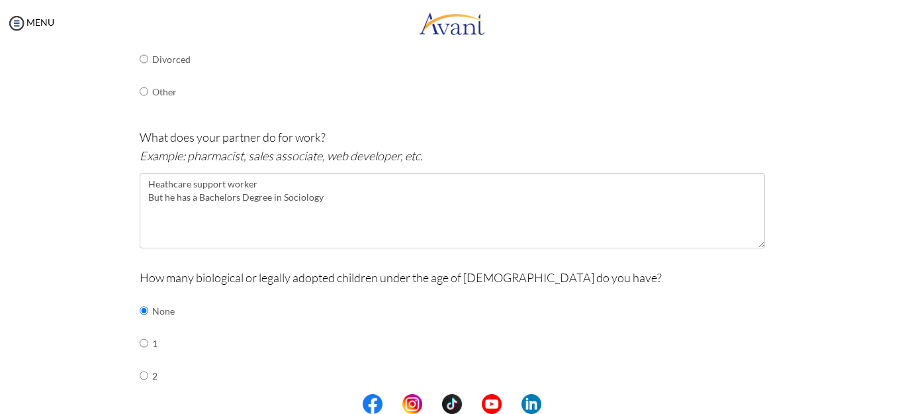
scroll to position [623, 0]
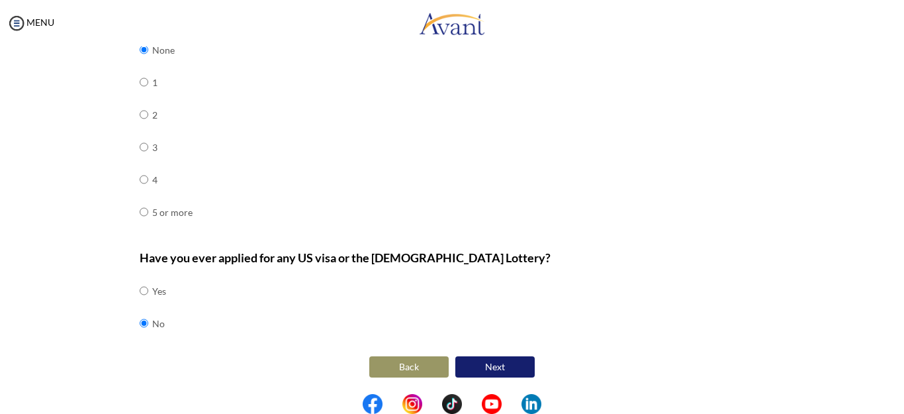
click at [495, 363] on button "Next" at bounding box center [494, 366] width 79 height 21
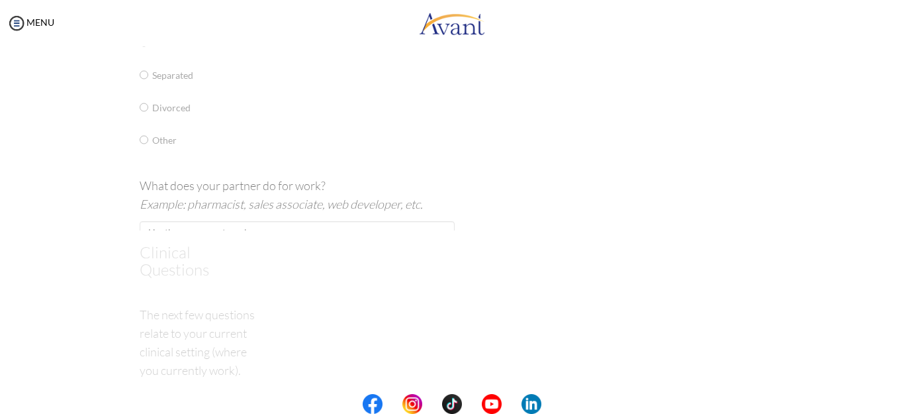
scroll to position [26, 0]
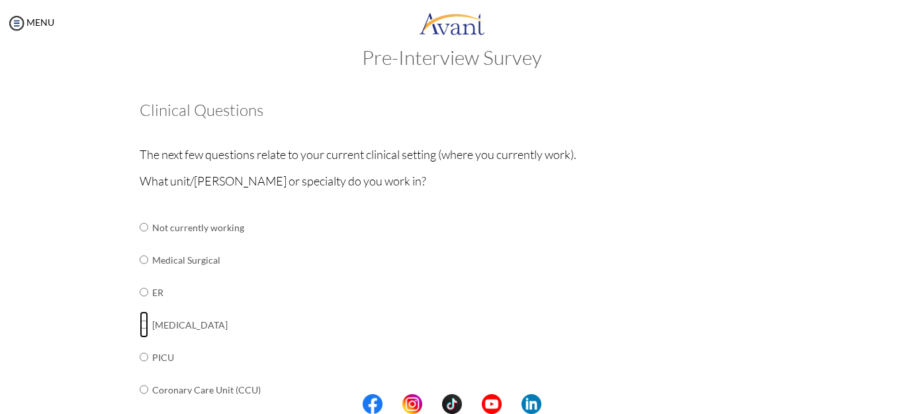
click at [140, 323] on input "radio" at bounding box center [144, 324] width 9 height 26
radio input "true"
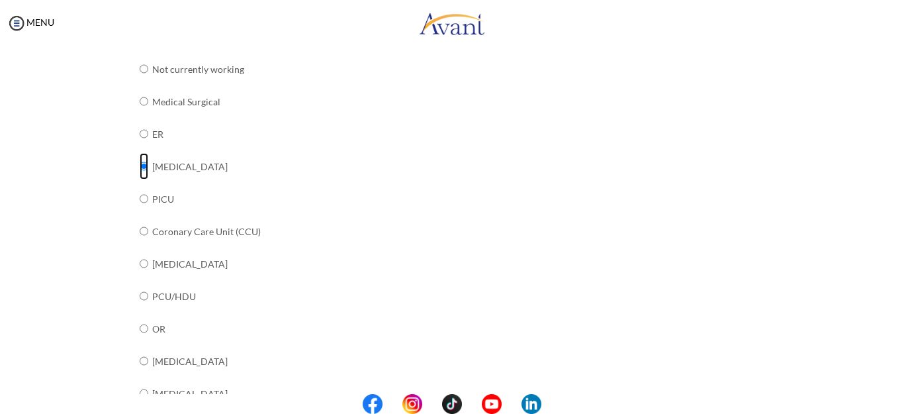
scroll to position [547, 0]
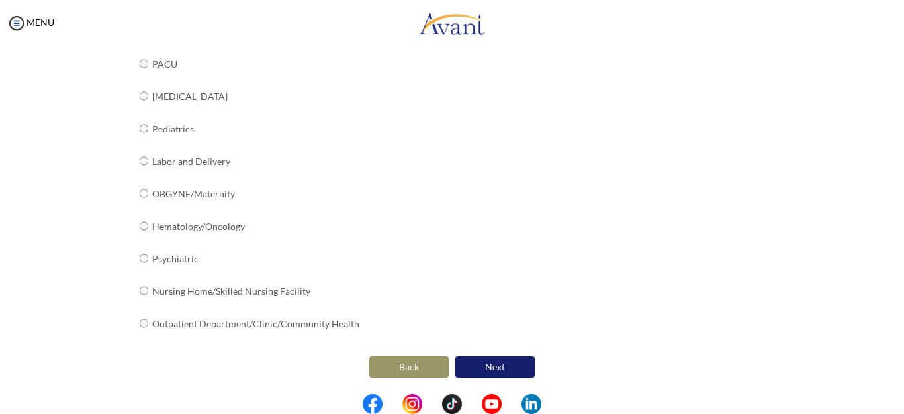
click at [481, 361] on button "Next" at bounding box center [494, 366] width 79 height 21
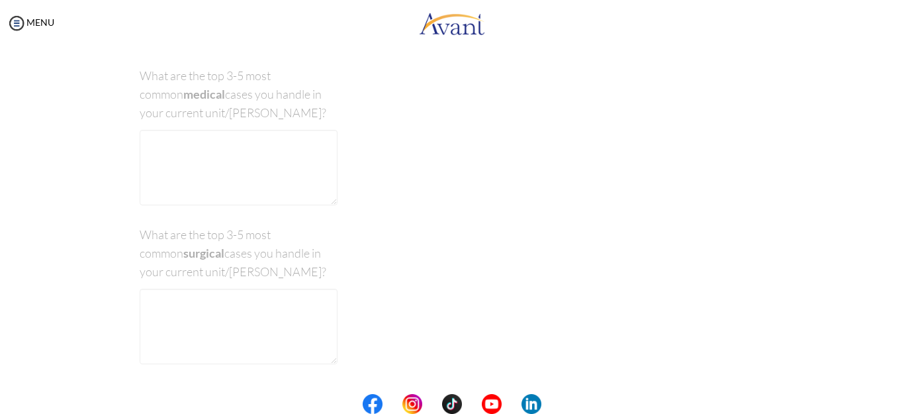
scroll to position [26, 0]
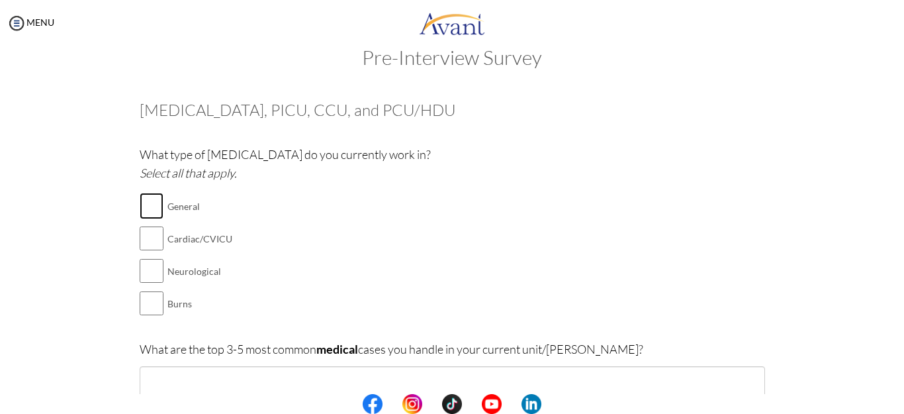
click at [150, 205] on input "checkbox" at bounding box center [152, 206] width 24 height 26
checkbox input "true"
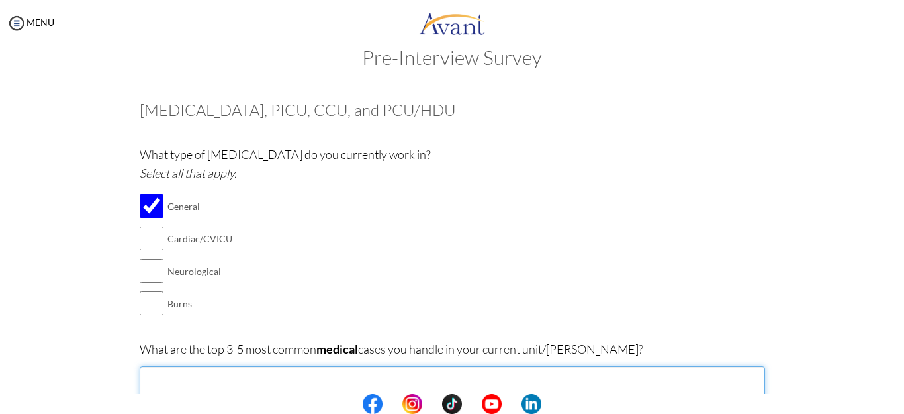
click at [266, 376] on textarea at bounding box center [453, 403] width 626 height 75
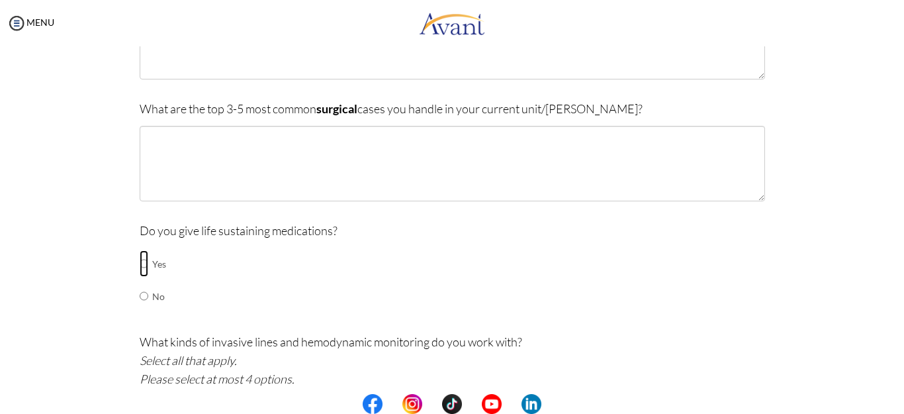
click at [140, 261] on input "radio" at bounding box center [144, 263] width 9 height 26
radio input "true"
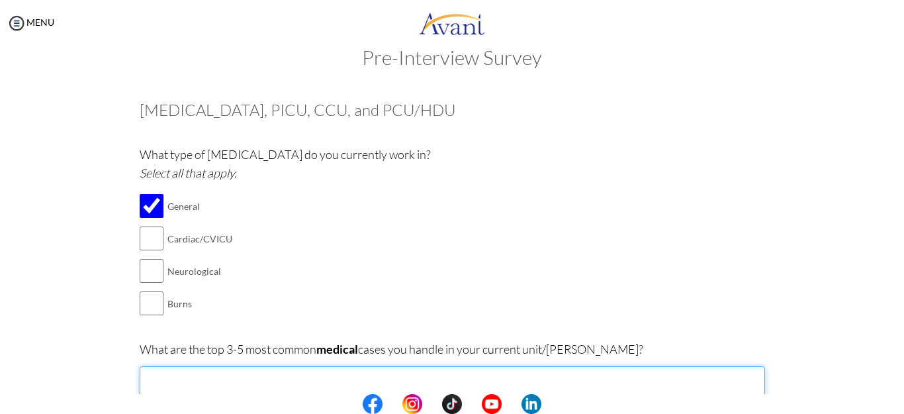
click at [246, 379] on textarea at bounding box center [453, 403] width 626 height 75
type textarea "i"
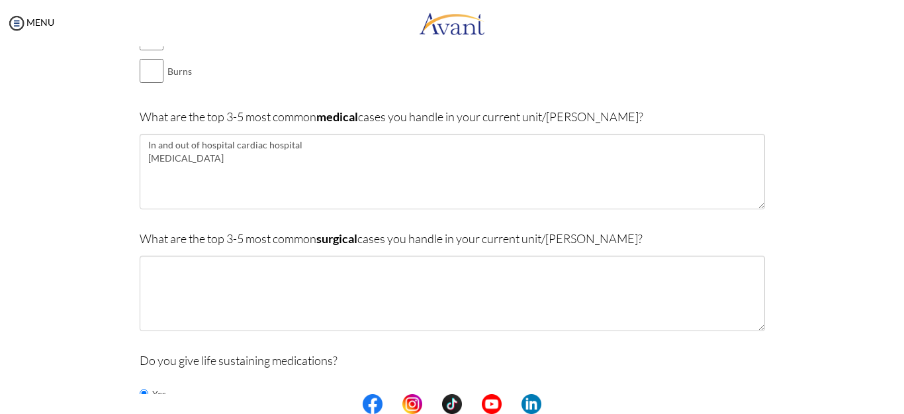
scroll to position [256, 0]
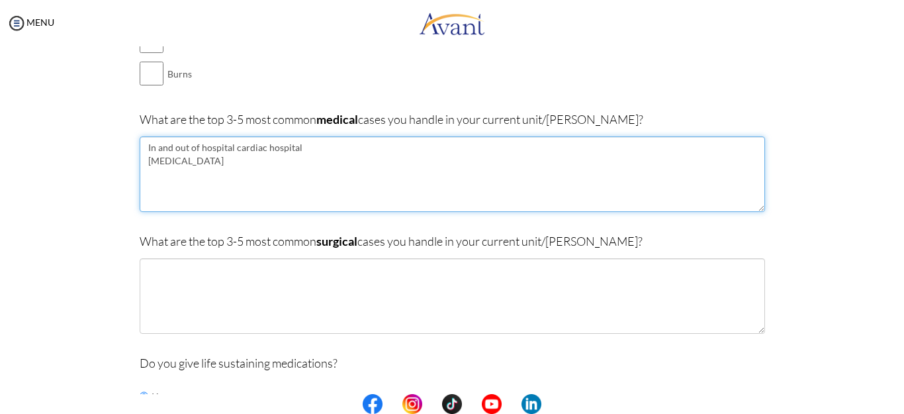
click at [226, 165] on textarea "In and out of hospital cardiac hospital Acute Kidney injury" at bounding box center [453, 173] width 626 height 75
click at [150, 175] on textarea "In and out of hospital cardiac hospital Acute Kidney injury" at bounding box center [453, 173] width 626 height 75
click at [306, 146] on textarea "In and out of hospital cardiac hospital Acute Kidney injury" at bounding box center [453, 173] width 626 height 75
click at [143, 173] on textarea "In and out of hospital cardiac arrests Acute Kidney injury" at bounding box center [453, 173] width 626 height 75
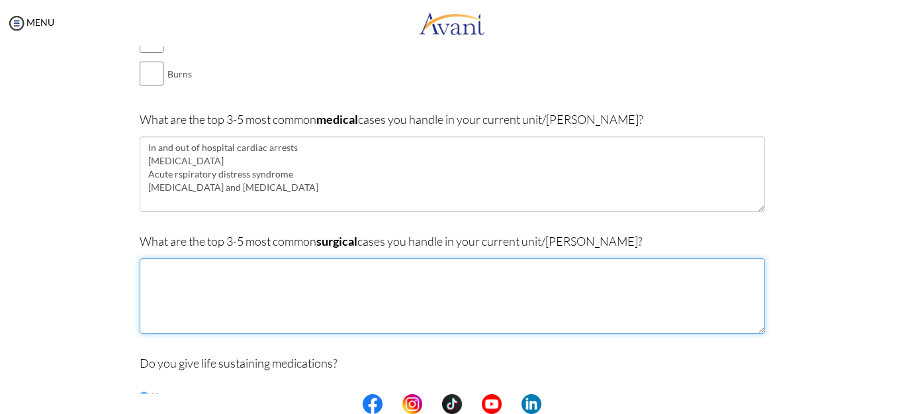
click at [163, 289] on textarea at bounding box center [453, 295] width 626 height 75
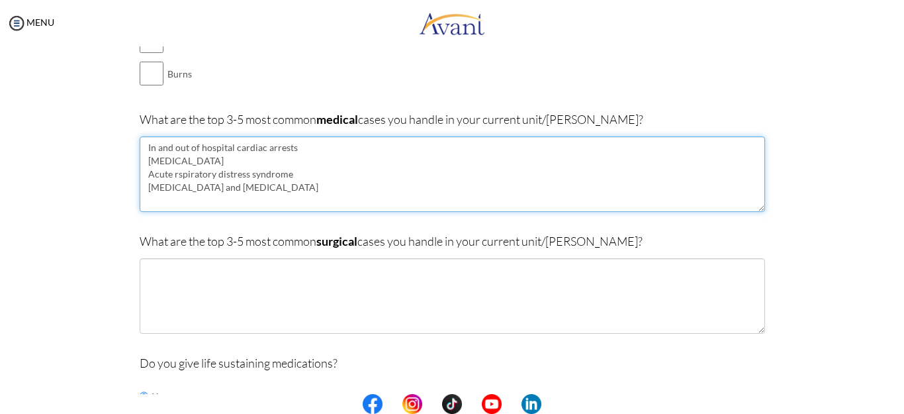
click at [171, 173] on textarea "In and out of hospital cardiac arrests Acute Kidney injury Acute rspiratory dis…" at bounding box center [453, 173] width 626 height 75
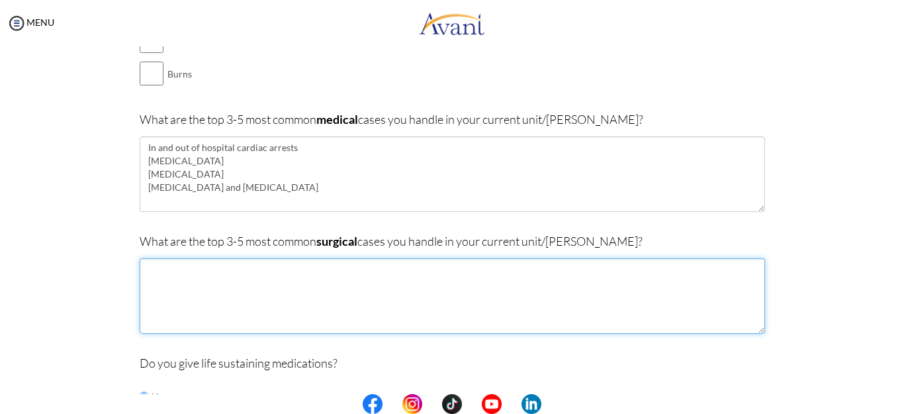
click at [167, 281] on textarea at bounding box center [453, 295] width 626 height 75
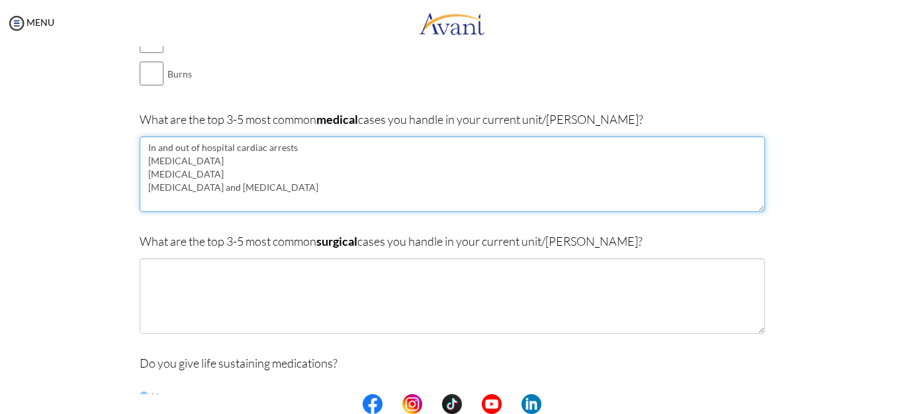
click at [153, 198] on textarea "In and out of hospital cardiac arrests Acute Kidney injury Acute respiratory di…" at bounding box center [453, 173] width 626 height 75
type textarea "In and out of hospital cardiac arrests Acute Kidney injury Acute respiratory di…"
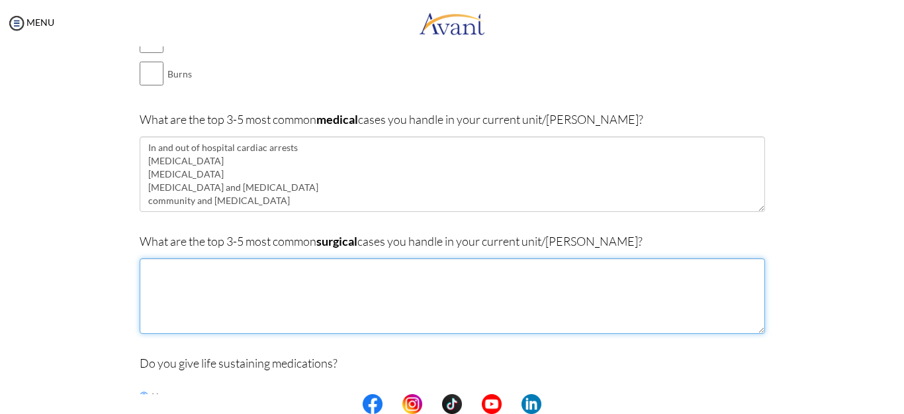
click at [198, 280] on textarea at bounding box center [453, 295] width 626 height 75
click at [238, 297] on textarea "bowel obstruction peritonitis Gynecological and obstreric surgeries" at bounding box center [453, 295] width 626 height 75
click at [147, 282] on textarea "bowel obstruction peritonitis Gynecological and obstetric surgeries" at bounding box center [453, 295] width 626 height 75
click at [146, 267] on textarea "bowel obstruction Peritonitis Gynecological and obstetric surgeries" at bounding box center [453, 295] width 626 height 75
click at [314, 300] on textarea "Bowel obstruction Peritonitis Gynecological and obstetric surgeries" at bounding box center [453, 295] width 626 height 75
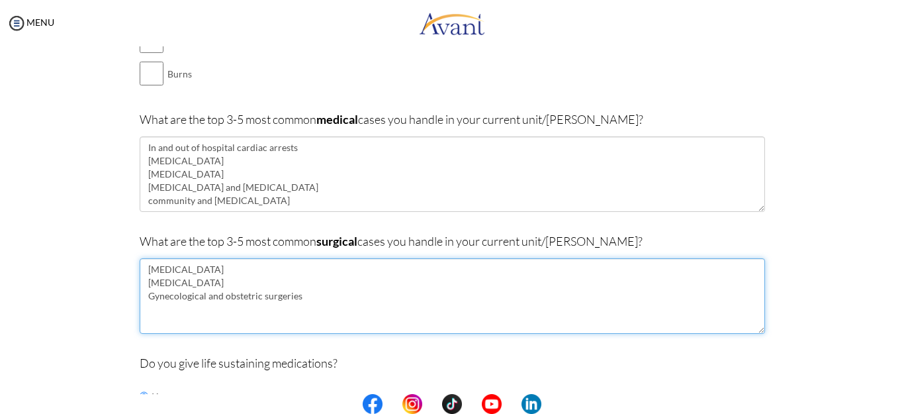
click at [142, 269] on textarea "Bowel obstruction Peritonitis Gynecological and obstetric surgeries" at bounding box center [453, 295] width 626 height 75
click at [222, 270] on textarea "Post operative for Bowel obstruction Peritonitis Gynecological and obstetric su…" at bounding box center [453, 295] width 626 height 75
click at [294, 269] on textarea "Post operative for bowel obstruction Peritonitis Gynecological and obstetric su…" at bounding box center [453, 295] width 626 height 75
click at [189, 285] on textarea "Post operative for bowel obstruction and peritonis Peritonitis Gynecological an…" at bounding box center [453, 295] width 626 height 75
click at [341, 269] on textarea "Post operative for bowel obstruction and peritonis Gynecological and obstetric …" at bounding box center [453, 295] width 626 height 75
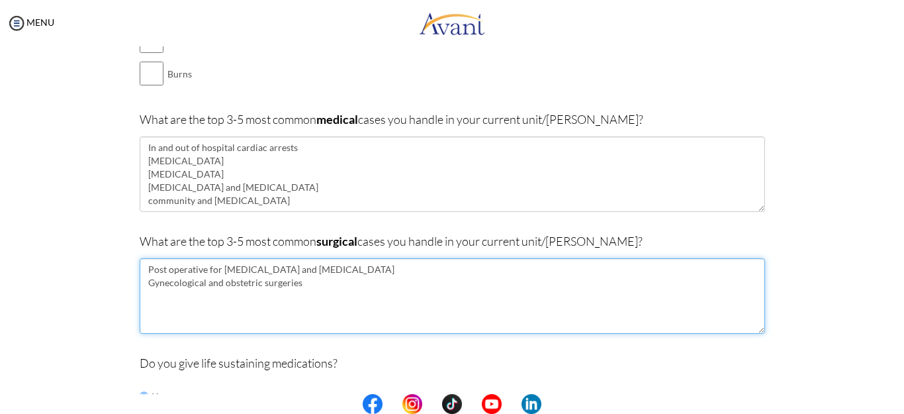
click at [304, 283] on textarea "Post operative for bowel obstruction and peritonitis Gynecological and obstetri…" at bounding box center [453, 295] width 626 height 75
click at [214, 297] on textarea "Post operative for bowel obstruction and peritonitis Gynecological and obstetri…" at bounding box center [453, 295] width 626 height 75
type textarea "Post operative for bowel obstruction and peritonitis Gynecological and obstetri…"
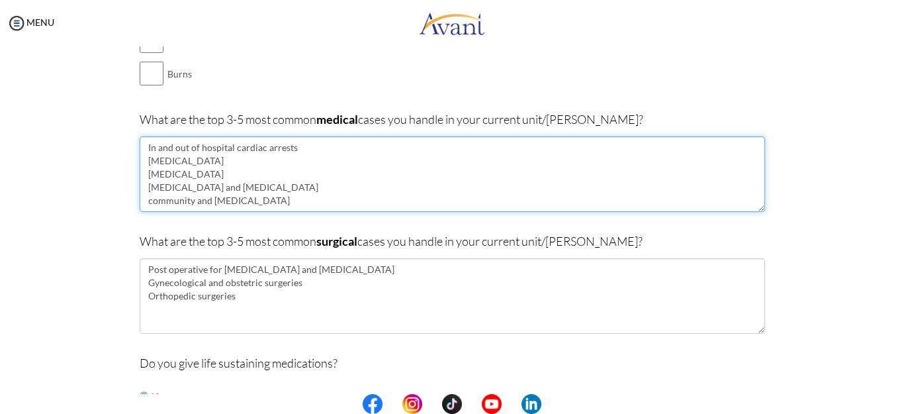
click at [363, 144] on textarea "In and out of hospital cardiac arrests Acute Kidney injury Acute respiratory di…" at bounding box center [453, 173] width 626 height 75
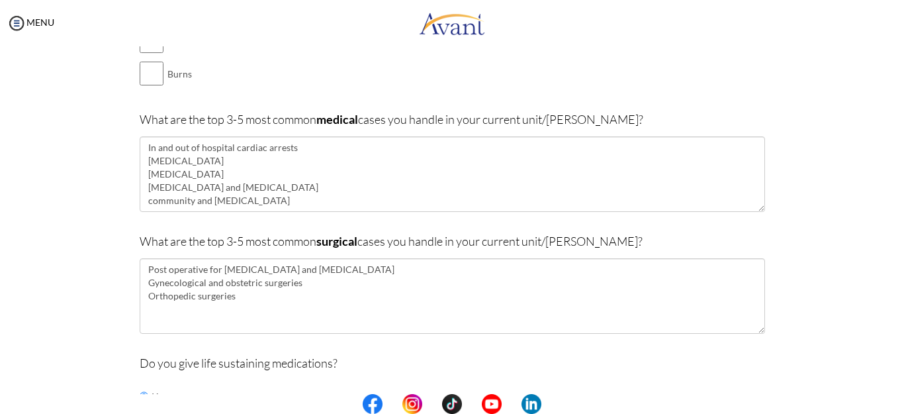
click at [619, 380] on div "Do you give life sustaining medications? Yes No" at bounding box center [453, 405] width 626 height 105
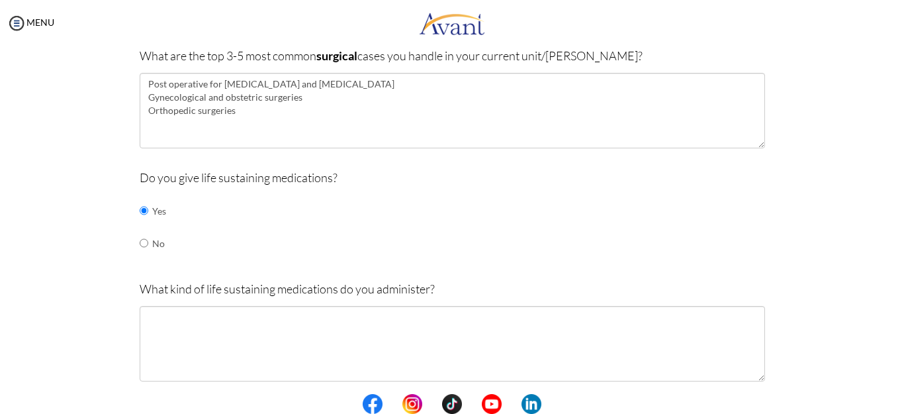
scroll to position [468, 0]
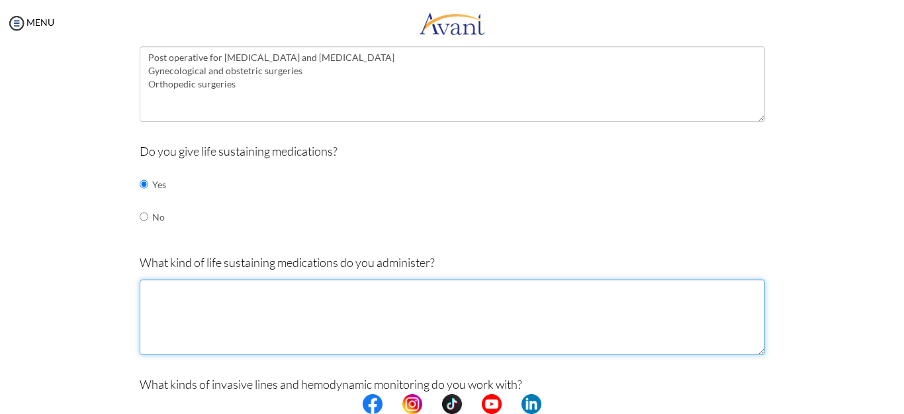
click at [168, 295] on textarea at bounding box center [453, 316] width 626 height 75
click at [242, 291] on textarea "inotropes, diuretic contious infusions" at bounding box center [453, 316] width 626 height 75
click at [142, 289] on textarea "inotropes, diuretic continuous infusions" at bounding box center [453, 316] width 626 height 75
click at [146, 291] on textarea "inotropes, diuretic continuous infusions" at bounding box center [453, 316] width 626 height 75
click at [181, 292] on textarea "Inotropes, diuretic continuous infusions" at bounding box center [453, 316] width 626 height 75
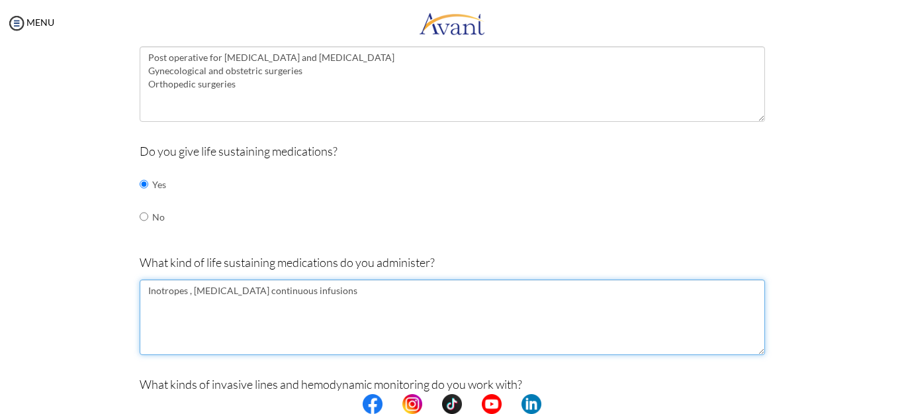
click at [334, 287] on textarea "Inotropes , diuretic continuous infusions" at bounding box center [453, 316] width 626 height 75
type textarea "Inotropes , diuretic continuous infusions, sedatives, pain medications, anti-ar…"
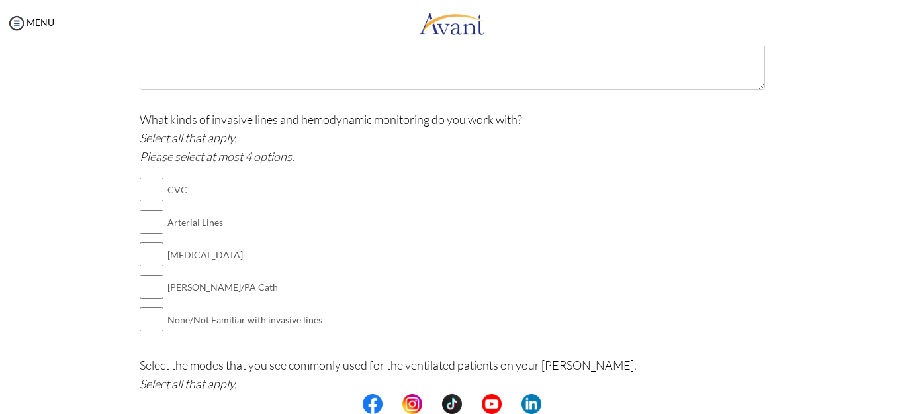
scroll to position [759, 0]
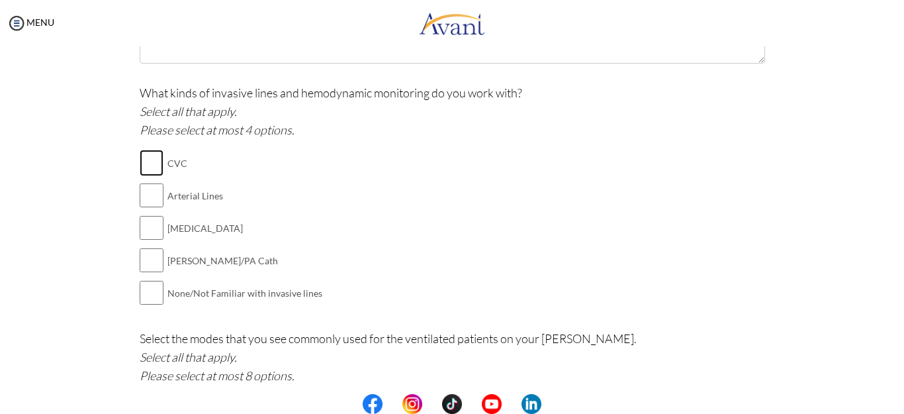
click at [142, 160] on input "checkbox" at bounding box center [152, 163] width 24 height 26
checkbox input "true"
click at [144, 198] on input "checkbox" at bounding box center [152, 195] width 24 height 26
checkbox input "true"
click at [148, 228] on input "checkbox" at bounding box center [152, 227] width 24 height 26
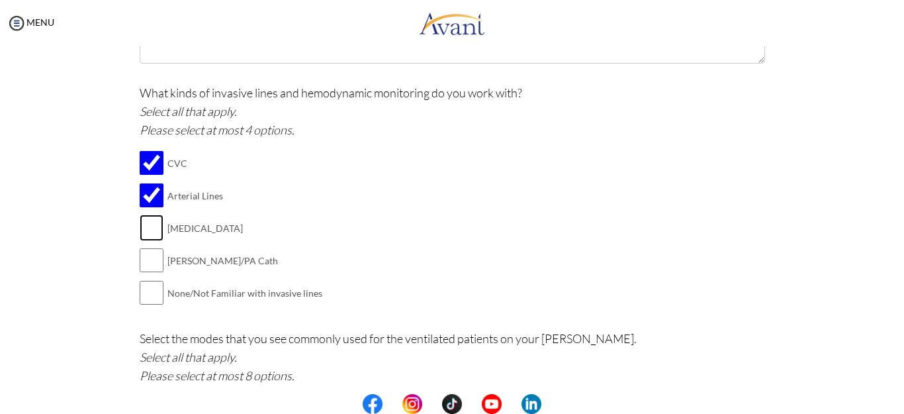
checkbox input "true"
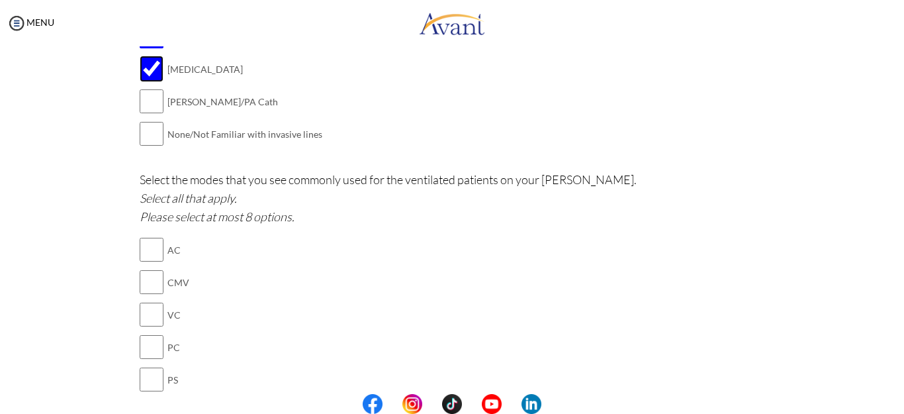
scroll to position [945, 0]
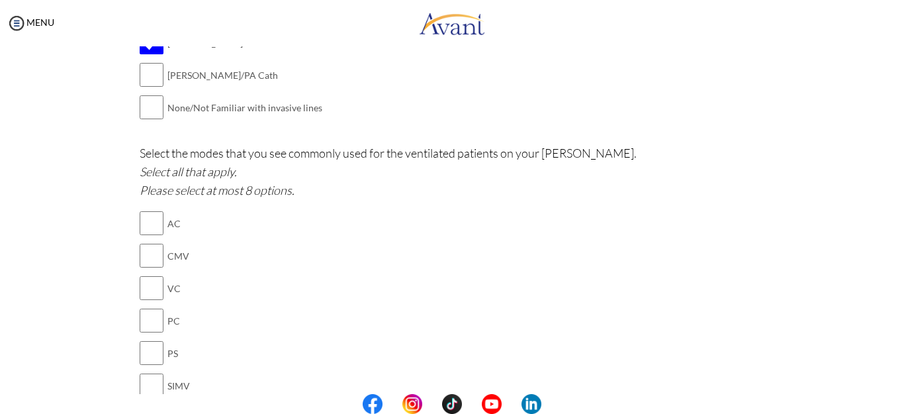
click at [295, 274] on div "Select the modes that you see commonly used for the ventilated patients on your…" at bounding box center [453, 328] width 626 height 369
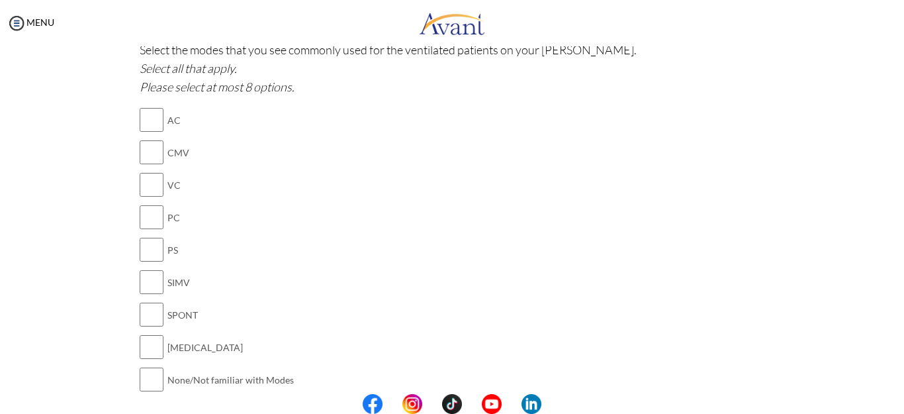
scroll to position [1050, 0]
click at [148, 311] on input "checkbox" at bounding box center [152, 312] width 24 height 26
checkbox input "true"
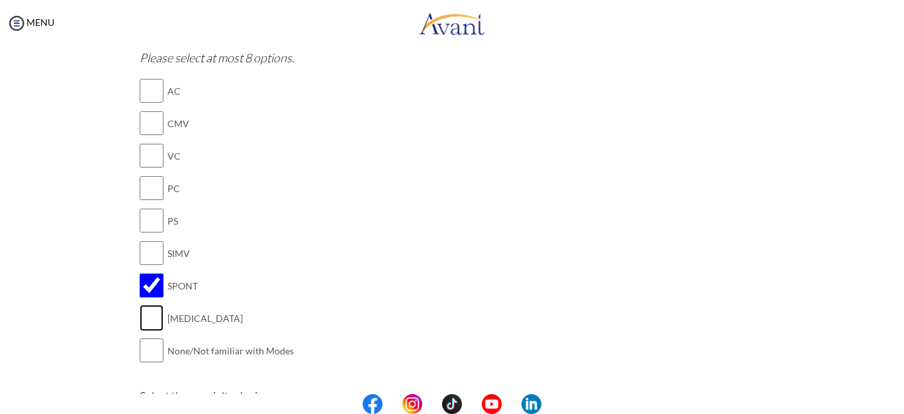
click at [150, 316] on input "checkbox" at bounding box center [152, 317] width 24 height 26
checkbox input "true"
click at [148, 91] on input "checkbox" at bounding box center [152, 90] width 24 height 26
checkbox input "true"
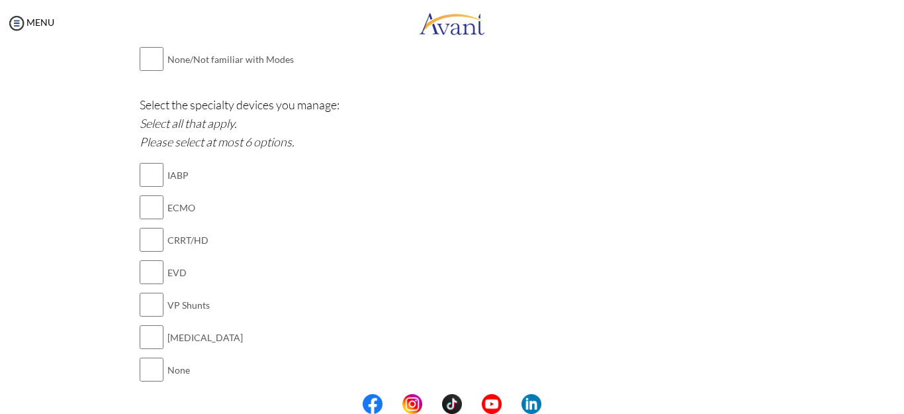
scroll to position [1395, 0]
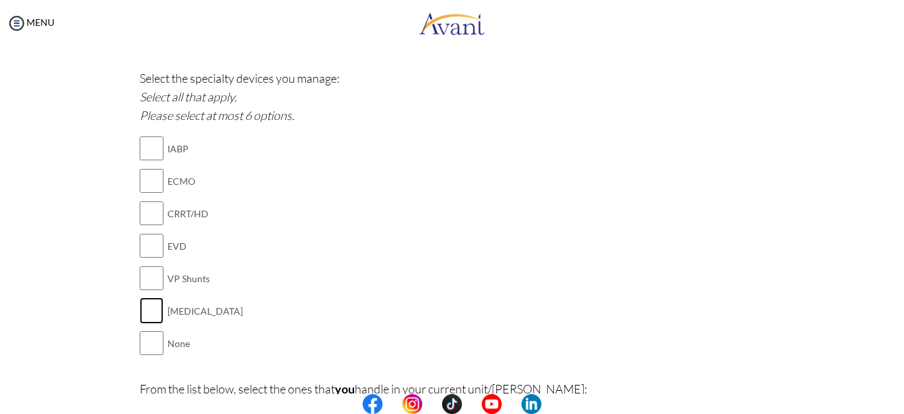
click at [144, 310] on input "checkbox" at bounding box center [152, 310] width 24 height 26
checkbox input "true"
click at [140, 210] on input "checkbox" at bounding box center [152, 213] width 24 height 26
checkbox input "true"
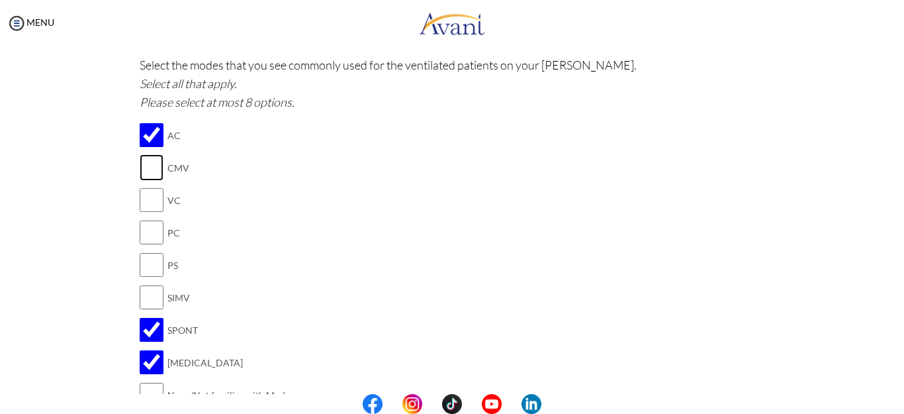
click at [144, 162] on input "checkbox" at bounding box center [152, 167] width 24 height 26
checkbox input "true"
click at [146, 259] on input "checkbox" at bounding box center [152, 265] width 24 height 26
checkbox input "true"
click at [149, 226] on input "checkbox" at bounding box center [152, 232] width 24 height 26
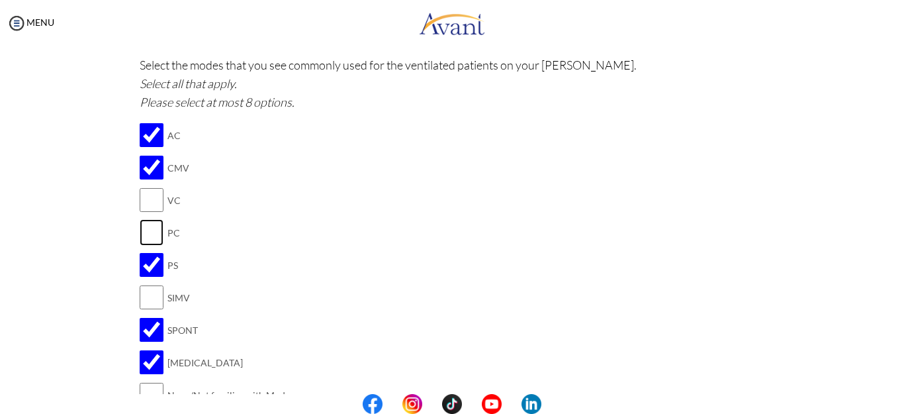
checkbox input "true"
click at [146, 202] on input "checkbox" at bounding box center [152, 200] width 24 height 26
checkbox input "true"
click at [145, 290] on input "checkbox" at bounding box center [152, 297] width 24 height 26
checkbox input "true"
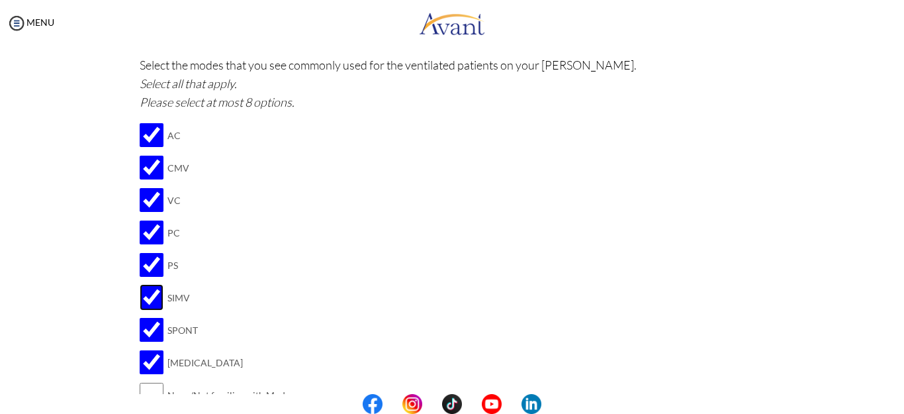
scroll to position [1395, 0]
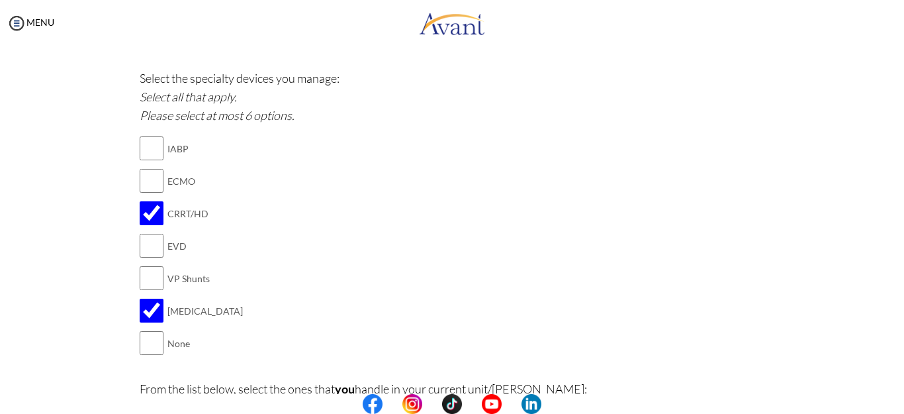
click at [899, 396] on center at bounding box center [452, 404] width 904 height 20
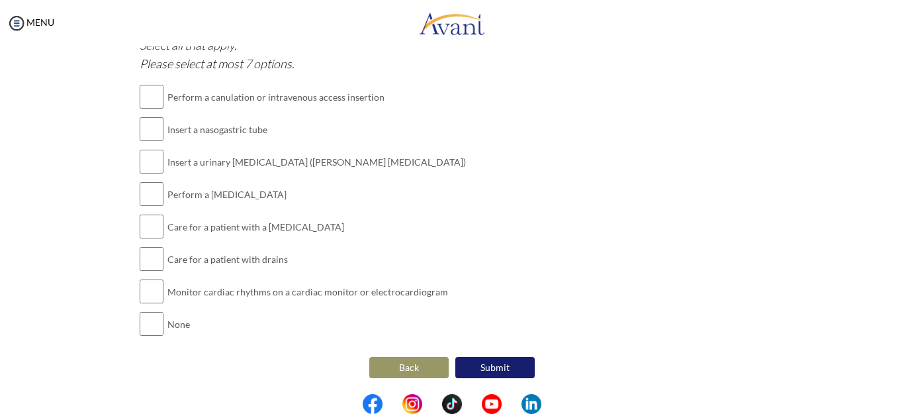
click at [561, 243] on div "From the list below, select the ones that you handle in your current unit/ward:…" at bounding box center [453, 185] width 626 height 336
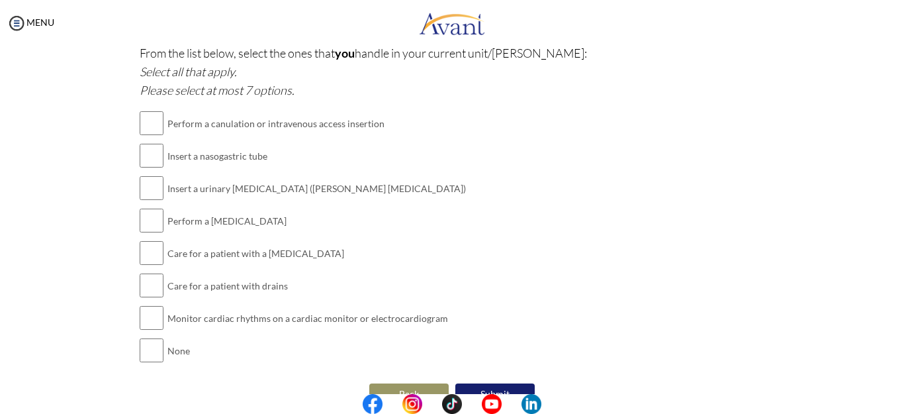
scroll to position [1704, 0]
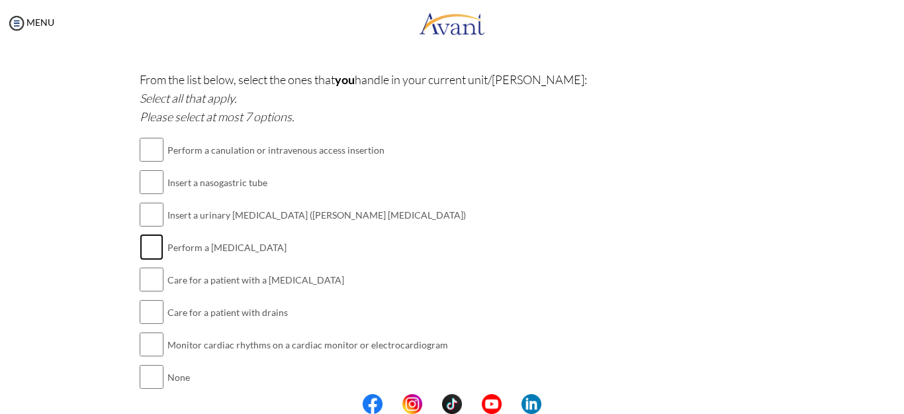
click at [140, 248] on input "checkbox" at bounding box center [152, 247] width 24 height 26
checkbox input "true"
click at [151, 275] on input "checkbox" at bounding box center [152, 279] width 24 height 26
checkbox input "true"
click at [144, 308] on input "checkbox" at bounding box center [152, 312] width 24 height 26
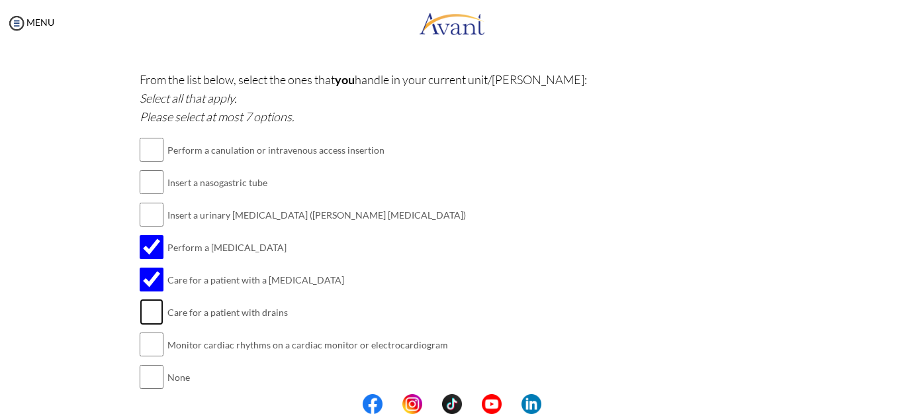
checkbox input "true"
click at [142, 340] on input "checkbox" at bounding box center [152, 344] width 24 height 26
checkbox input "true"
click at [144, 210] on input "checkbox" at bounding box center [152, 214] width 24 height 26
checkbox input "true"
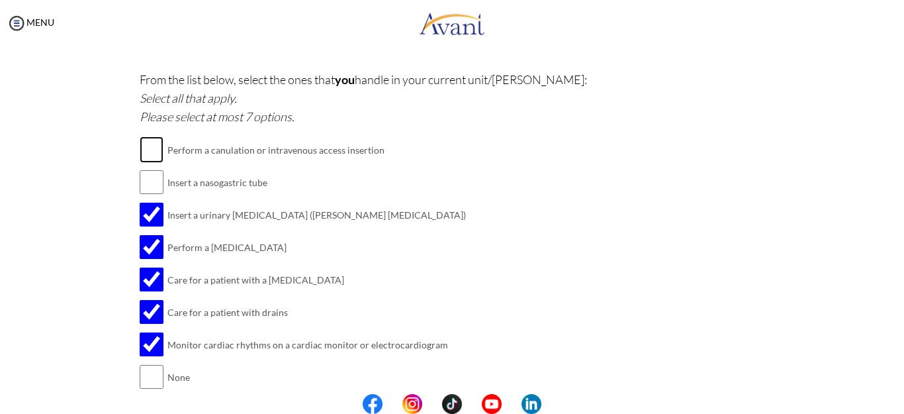
click at [149, 146] on input "checkbox" at bounding box center [152, 149] width 24 height 26
checkbox input "true"
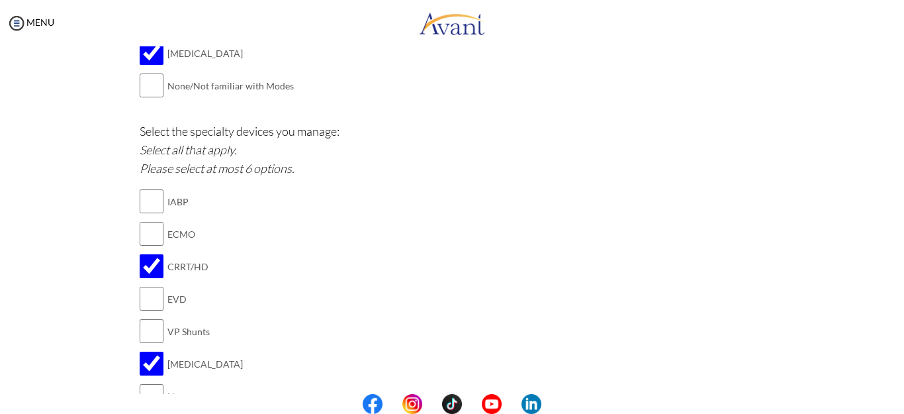
scroll to position [980, 0]
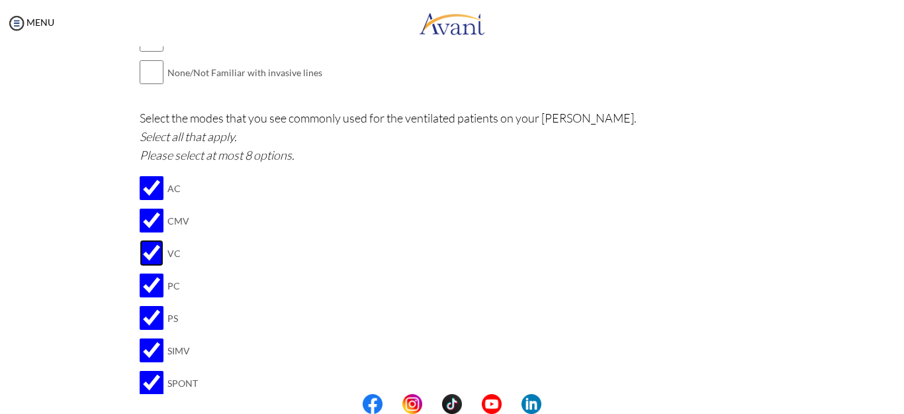
click at [143, 250] on input "checkbox" at bounding box center [152, 253] width 24 height 26
click at [148, 257] on input "checkbox" at bounding box center [152, 253] width 24 height 26
click at [143, 250] on input "checkbox" at bounding box center [152, 253] width 24 height 26
click at [146, 255] on input "checkbox" at bounding box center [152, 253] width 24 height 26
checkbox input "true"
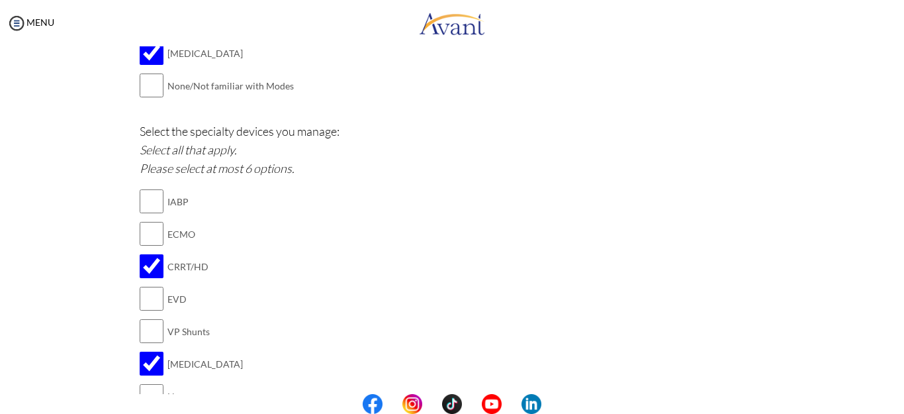
scroll to position [1704, 0]
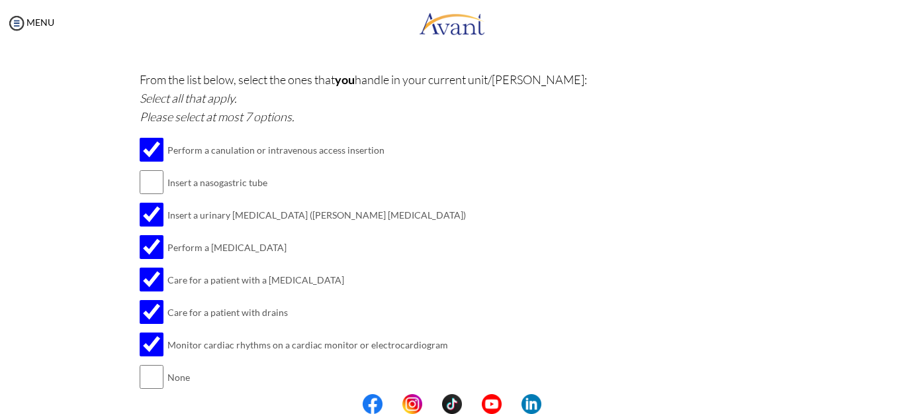
click at [900, 402] on center at bounding box center [452, 404] width 904 height 20
click at [898, 397] on center at bounding box center [452, 404] width 904 height 20
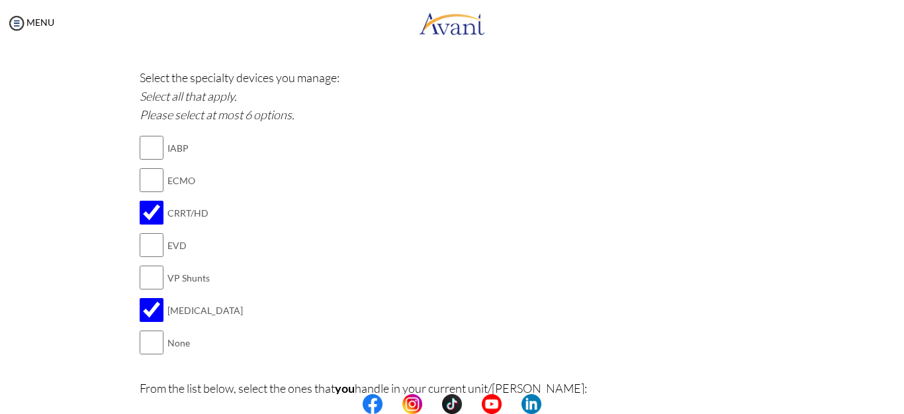
scroll to position [1033, 0]
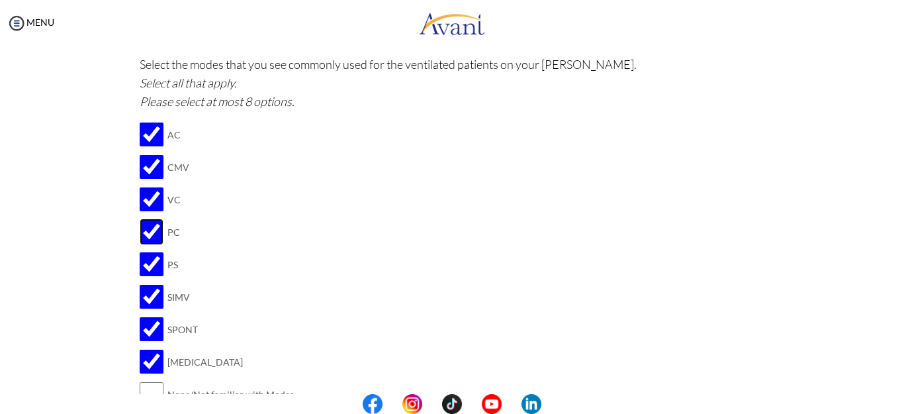
click at [148, 228] on input "checkbox" at bounding box center [152, 231] width 24 height 26
checkbox input "false"
click at [146, 195] on input "checkbox" at bounding box center [152, 199] width 24 height 26
checkbox input "false"
click at [148, 128] on input "checkbox" at bounding box center [152, 134] width 24 height 26
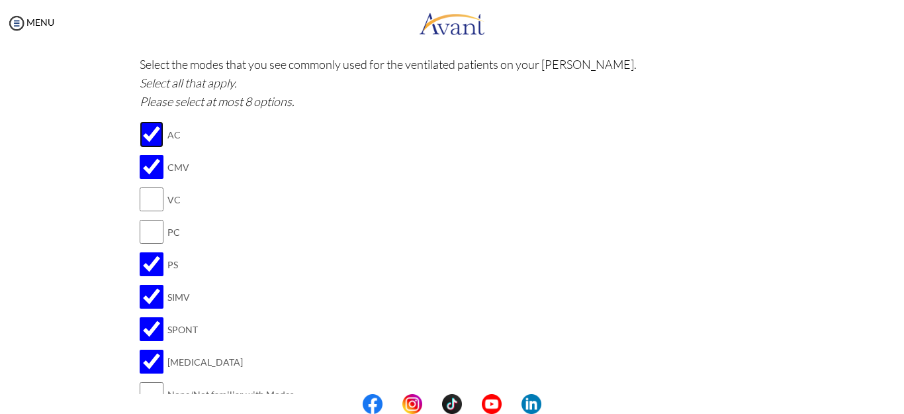
checkbox input "false"
click at [146, 293] on input "checkbox" at bounding box center [152, 296] width 24 height 26
checkbox input "false"
click at [146, 267] on input "checkbox" at bounding box center [152, 264] width 24 height 26
click at [147, 261] on input "checkbox" at bounding box center [152, 264] width 24 height 26
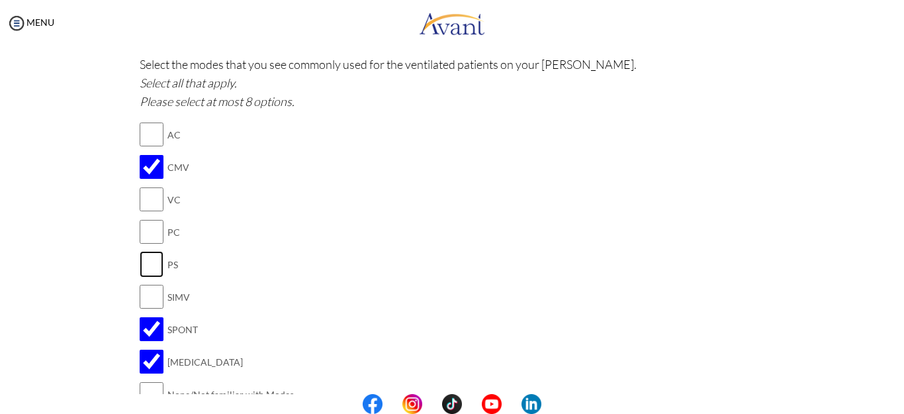
checkbox input "true"
click at [146, 231] on input "checkbox" at bounding box center [152, 231] width 24 height 26
checkbox input "true"
click at [146, 137] on input "checkbox" at bounding box center [152, 134] width 24 height 26
click at [143, 131] on input "checkbox" at bounding box center [152, 134] width 24 height 26
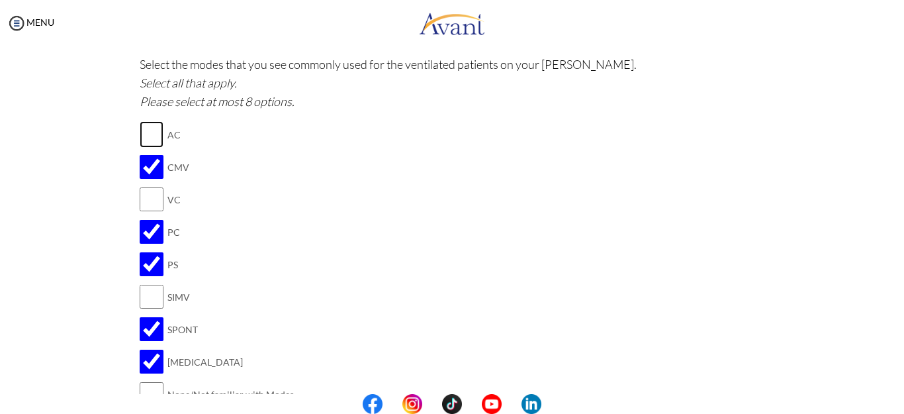
click at [143, 131] on input "checkbox" at bounding box center [152, 134] width 24 height 26
checkbox input "true"
click at [147, 301] on input "checkbox" at bounding box center [152, 296] width 24 height 26
click at [144, 297] on input "checkbox" at bounding box center [152, 296] width 24 height 26
checkbox input "false"
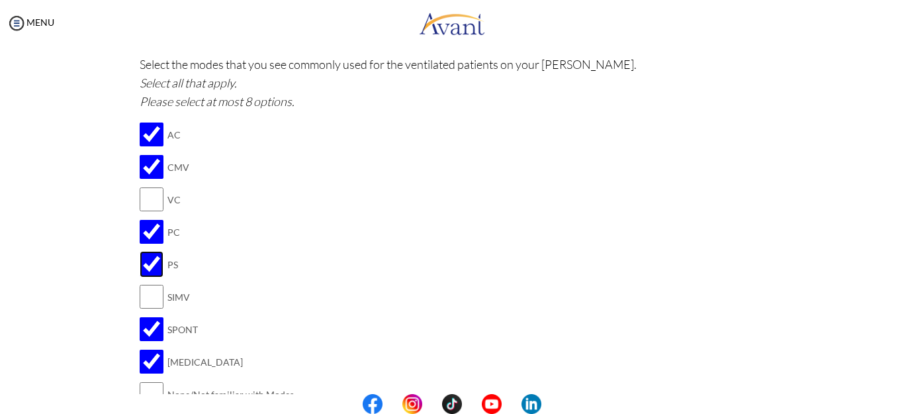
click at [145, 257] on input "checkbox" at bounding box center [152, 264] width 24 height 26
checkbox input "false"
click at [144, 228] on input "checkbox" at bounding box center [152, 231] width 24 height 26
checkbox input "false"
click at [144, 160] on input "checkbox" at bounding box center [152, 167] width 24 height 26
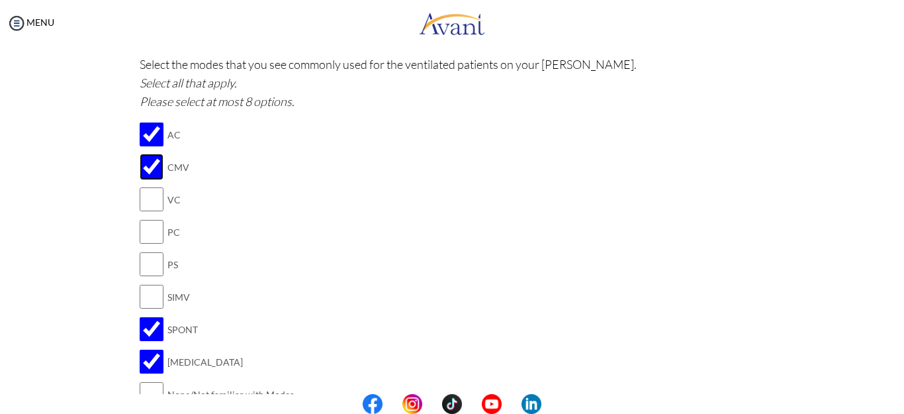
checkbox input "false"
click at [144, 130] on input "checkbox" at bounding box center [152, 134] width 24 height 26
checkbox input "false"
click at [145, 263] on input "checkbox" at bounding box center [152, 264] width 24 height 26
checkbox input "true"
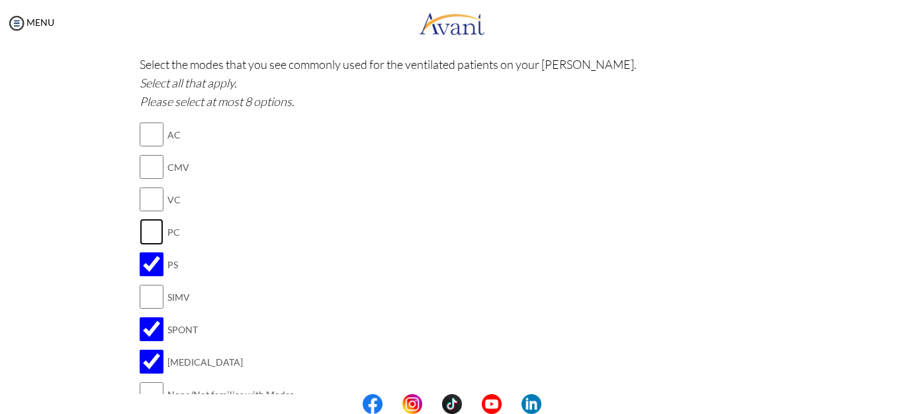
click at [142, 228] on input "checkbox" at bounding box center [152, 231] width 24 height 26
checkbox input "true"
click at [145, 201] on input "checkbox" at bounding box center [152, 199] width 24 height 26
checkbox input "true"
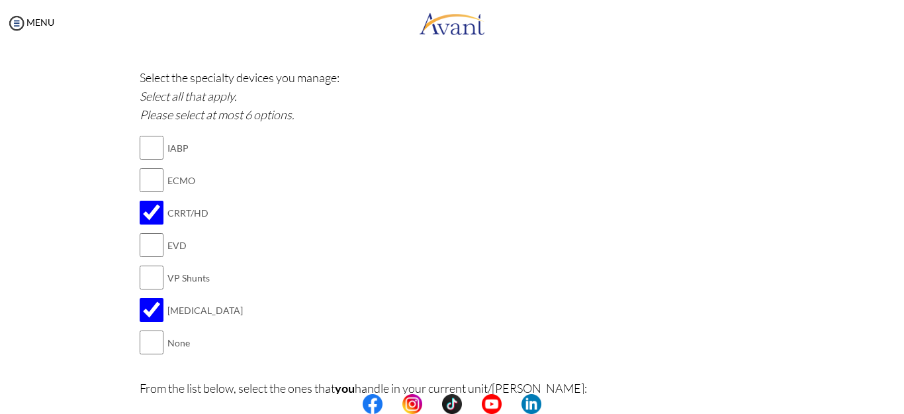
click at [901, 398] on center at bounding box center [452, 404] width 904 height 20
click at [894, 400] on center at bounding box center [452, 404] width 904 height 20
click at [899, 398] on center at bounding box center [452, 404] width 904 height 20
click at [898, 404] on center at bounding box center [452, 404] width 904 height 20
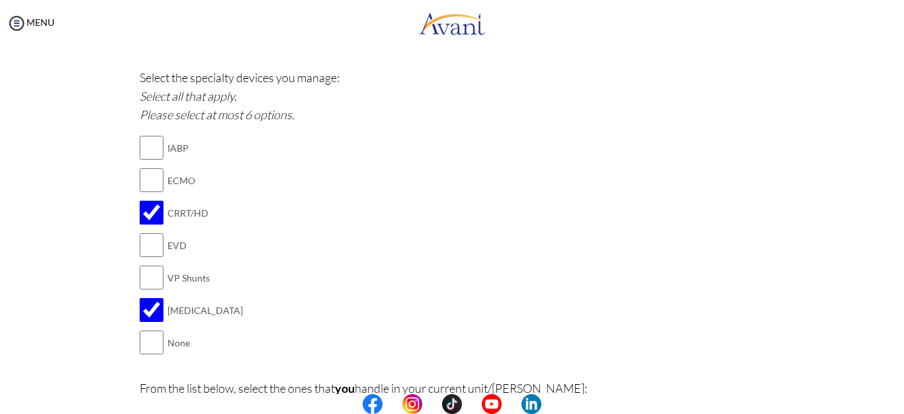
click at [901, 398] on center at bounding box center [452, 404] width 904 height 20
click at [896, 394] on center at bounding box center [452, 404] width 904 height 20
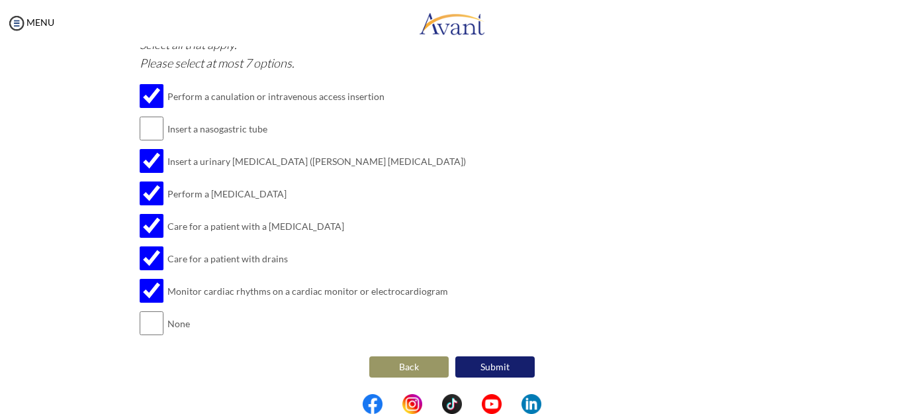
click at [504, 366] on button "Submit" at bounding box center [494, 366] width 79 height 21
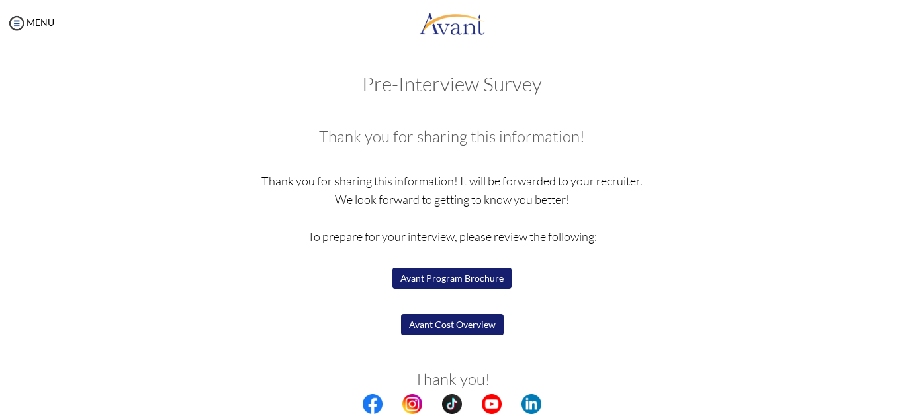
click at [484, 275] on button "Avant Program Brochure" at bounding box center [452, 277] width 119 height 21
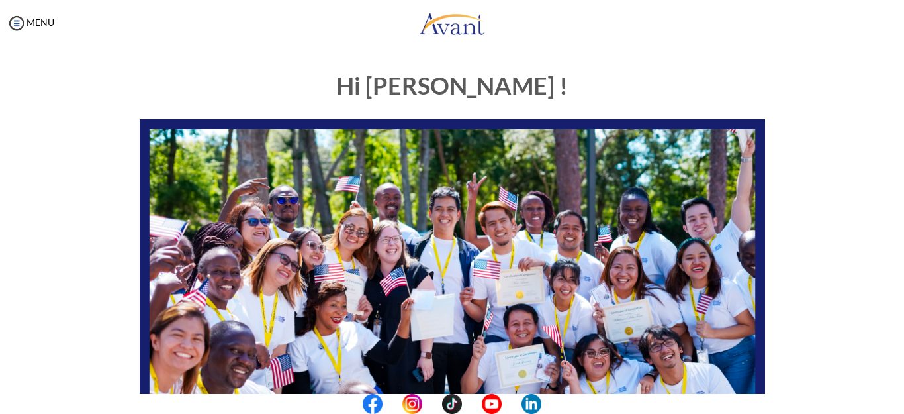
scroll to position [322, 0]
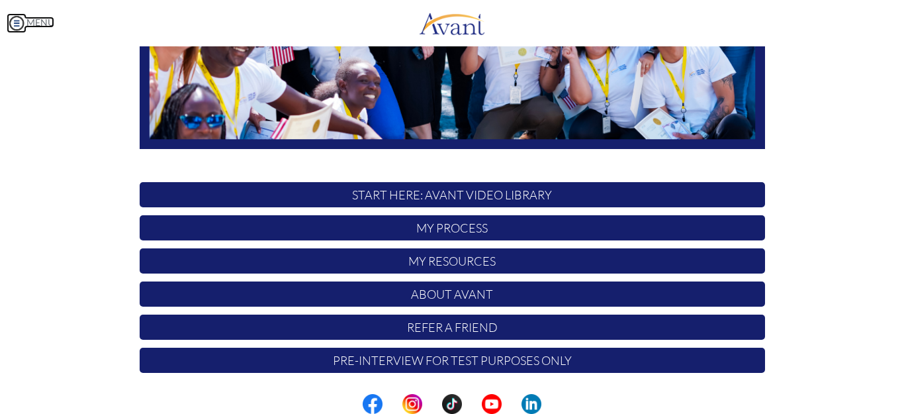
click at [35, 21] on link "MENU" at bounding box center [31, 22] width 48 height 11
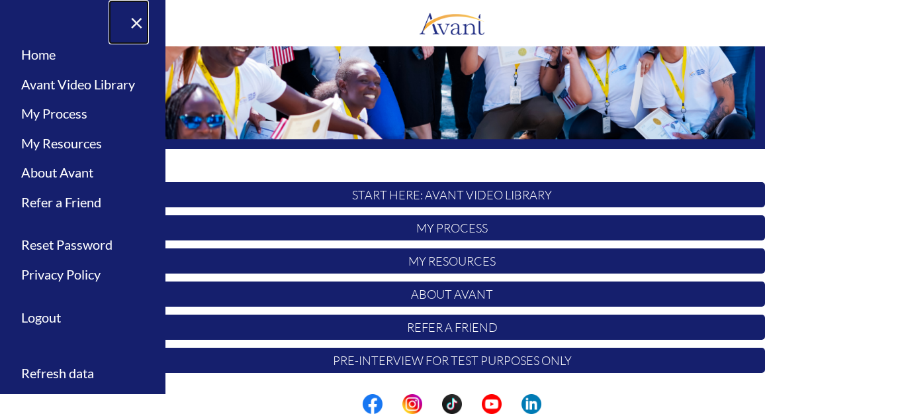
click at [136, 19] on link "×" at bounding box center [129, 22] width 40 height 44
